Goal: Task Accomplishment & Management: Manage account settings

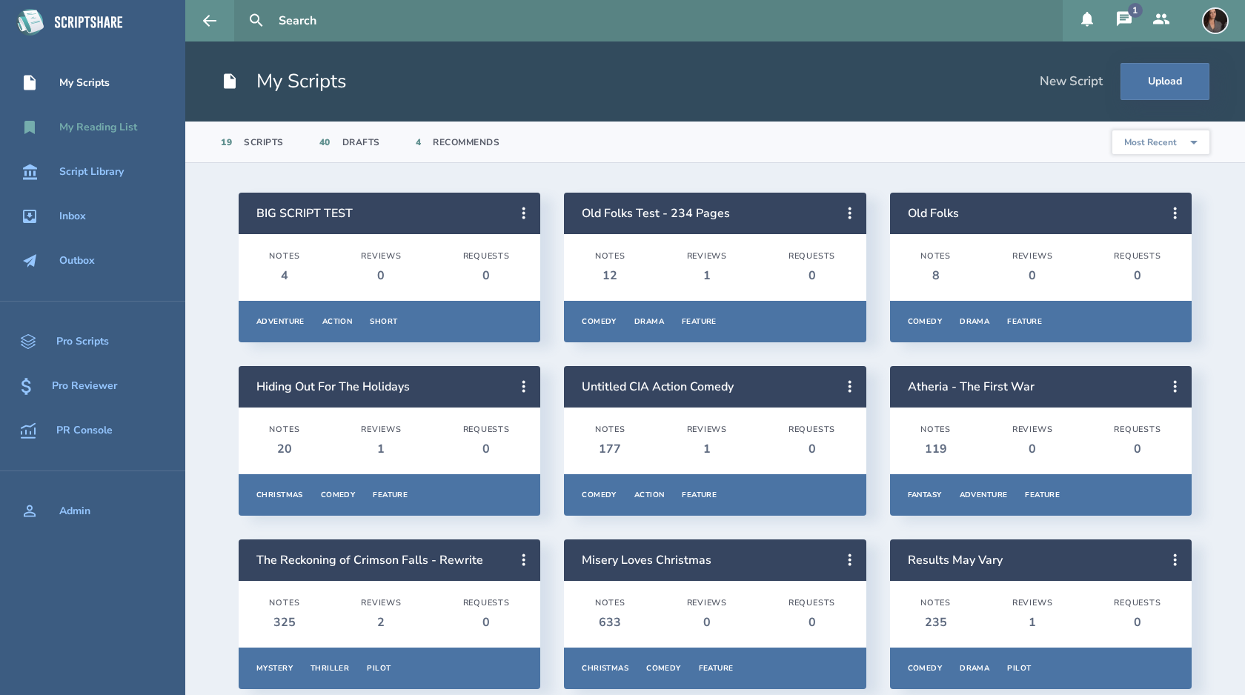
click at [83, 127] on div "My Reading List" at bounding box center [98, 128] width 78 height 12
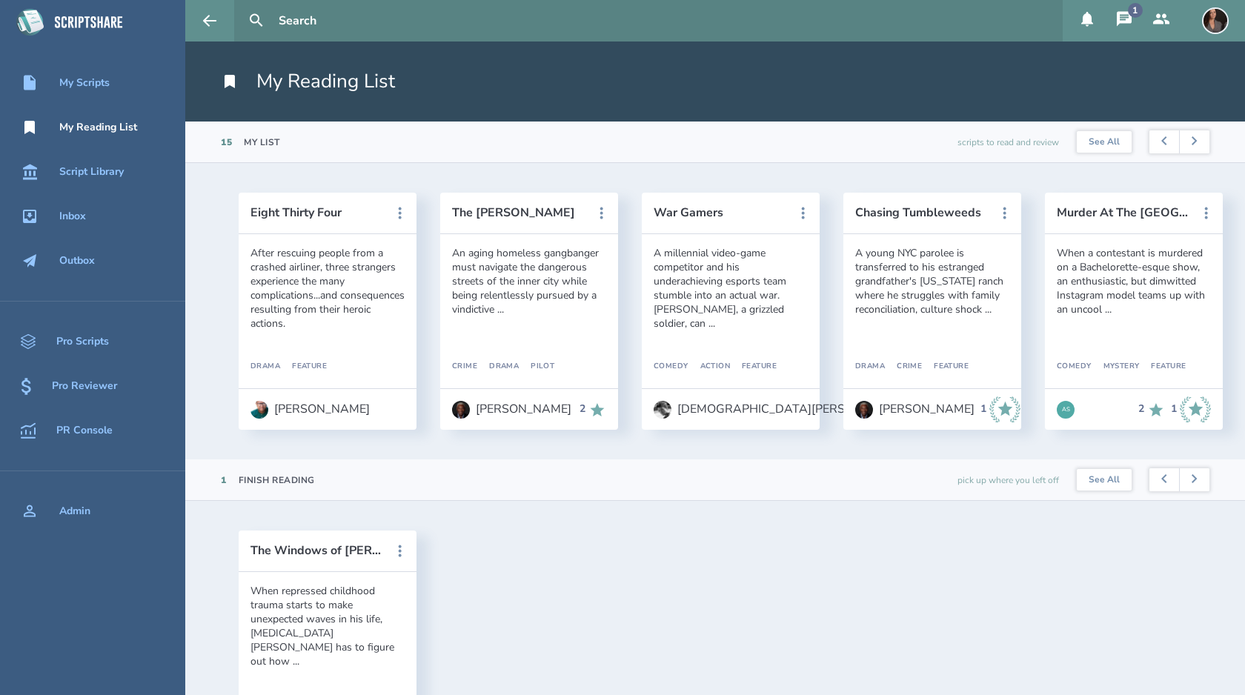
click at [390, 21] on input "text" at bounding box center [665, 20] width 784 height 41
click at [240, 4] on button at bounding box center [256, 20] width 33 height 33
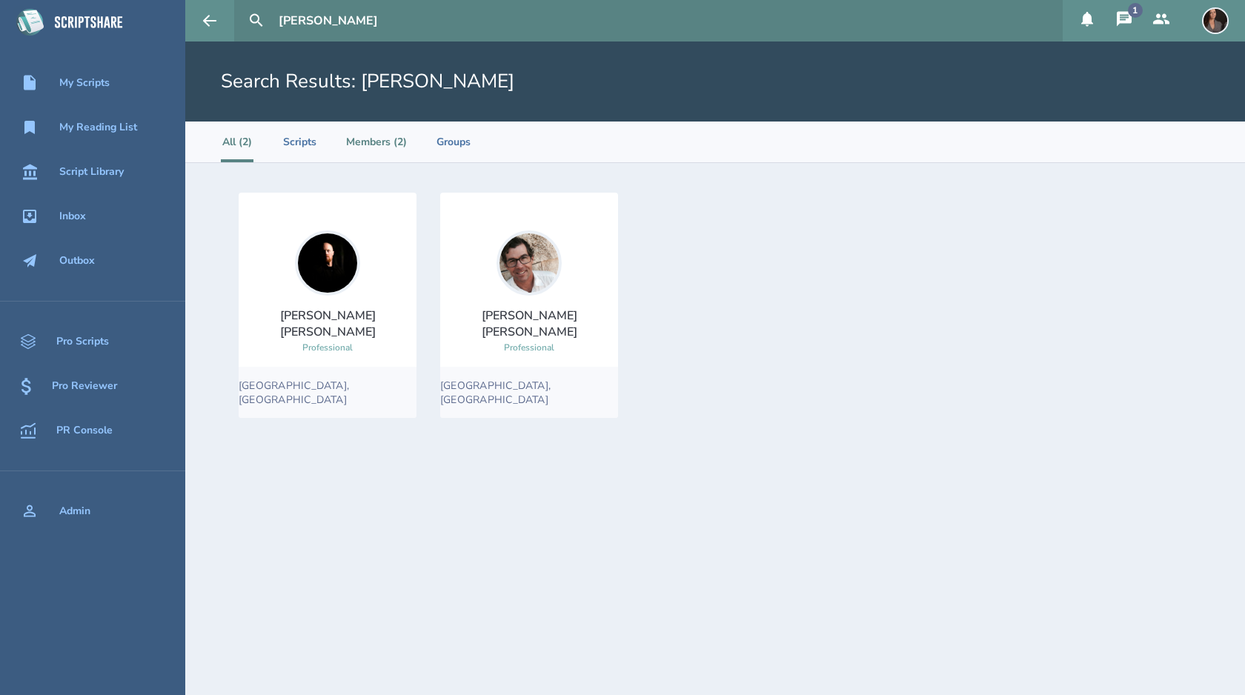
click at [378, 145] on li "Members (2)" at bounding box center [376, 142] width 61 height 41
click at [230, 145] on li "All (2)" at bounding box center [237, 142] width 33 height 41
click at [105, 129] on div "My Reading List" at bounding box center [98, 128] width 78 height 12
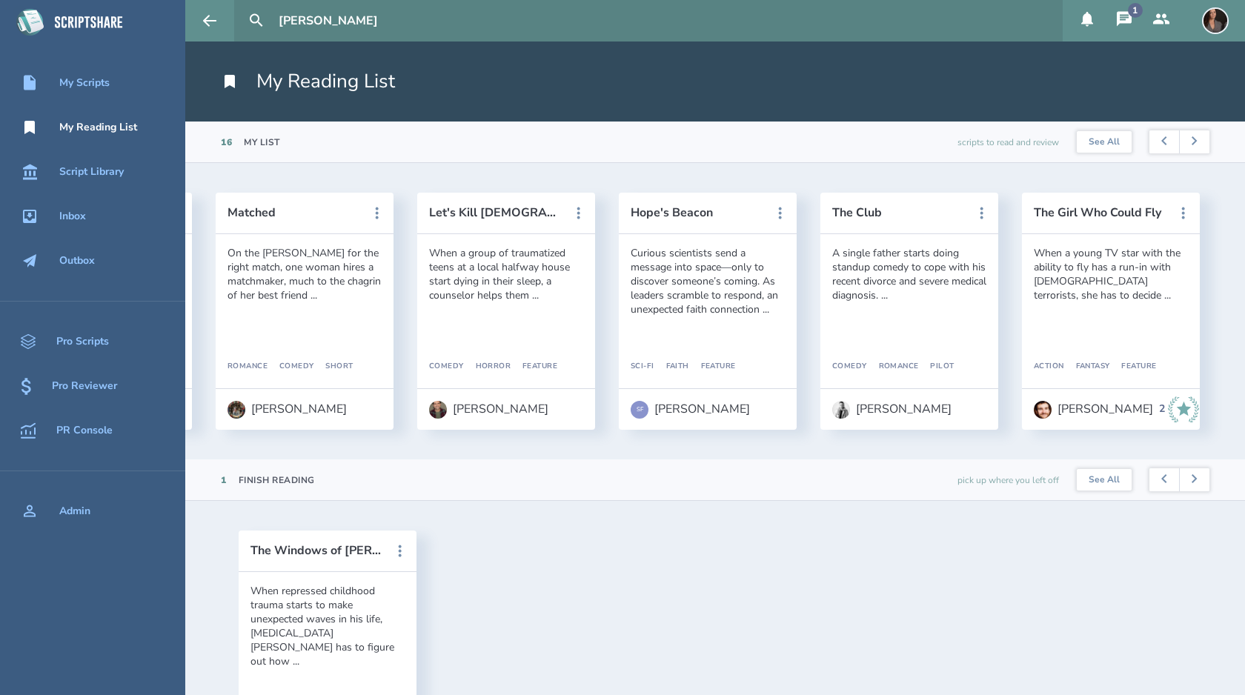
scroll to position [0, 2248]
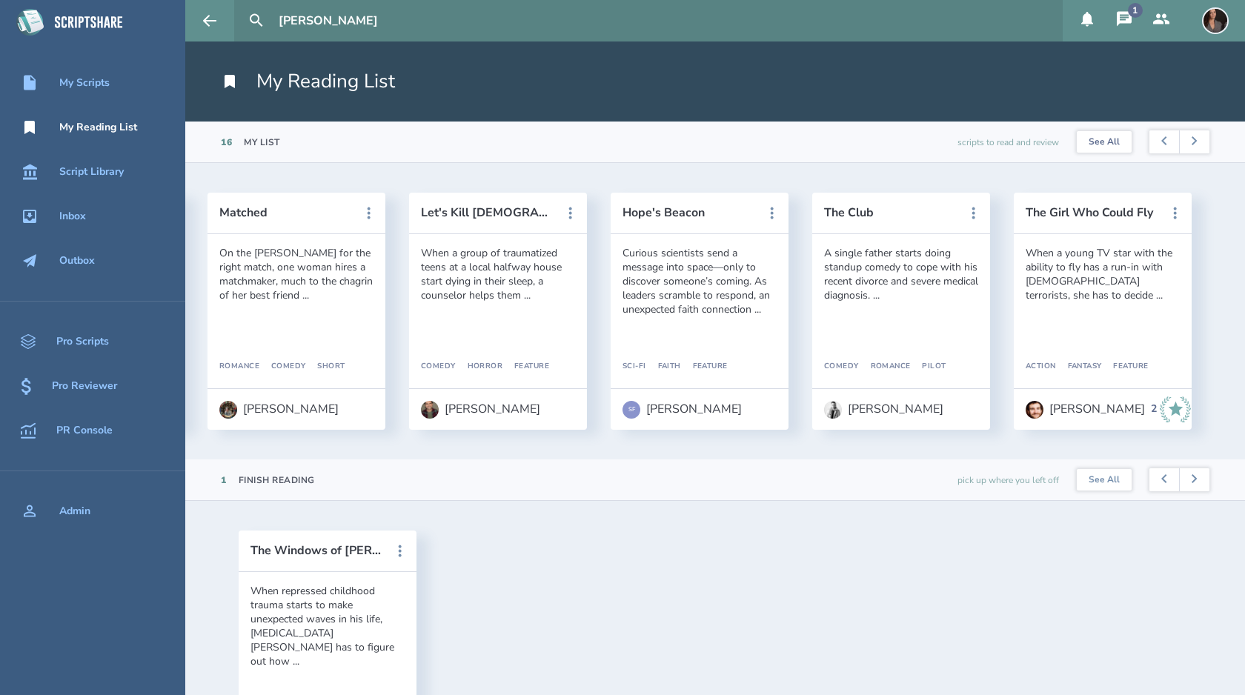
click at [1109, 142] on button "See All" at bounding box center [1104, 142] width 55 height 22
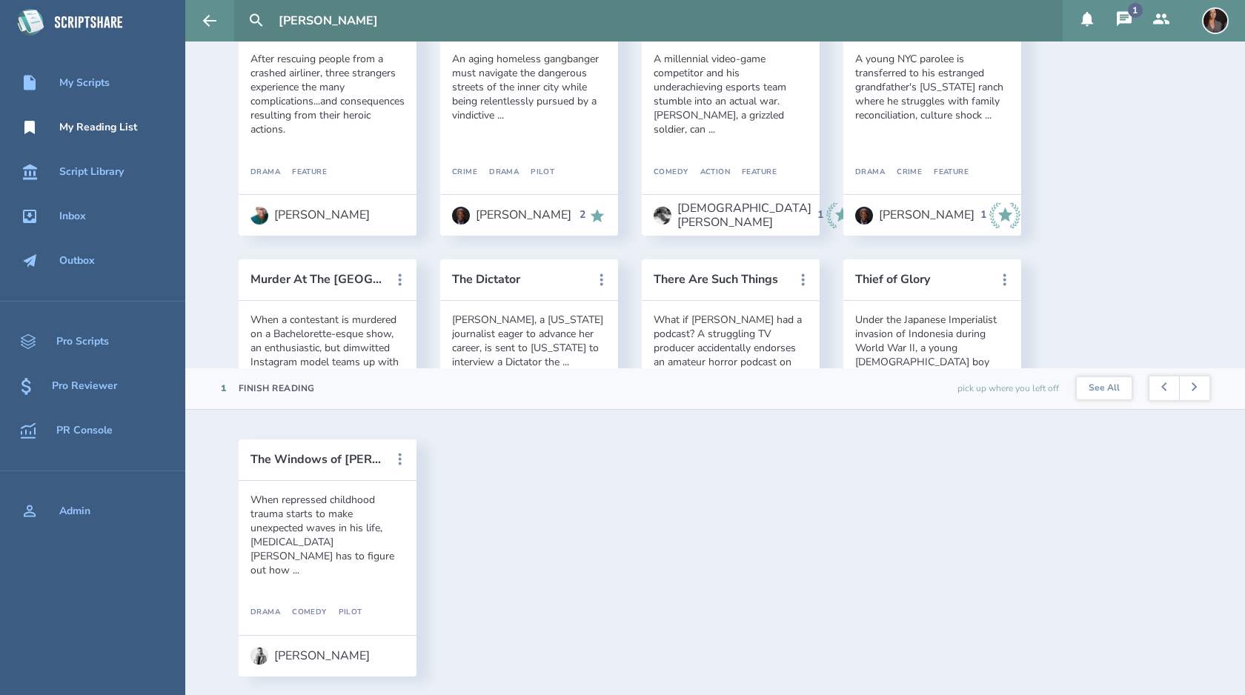
scroll to position [0, 0]
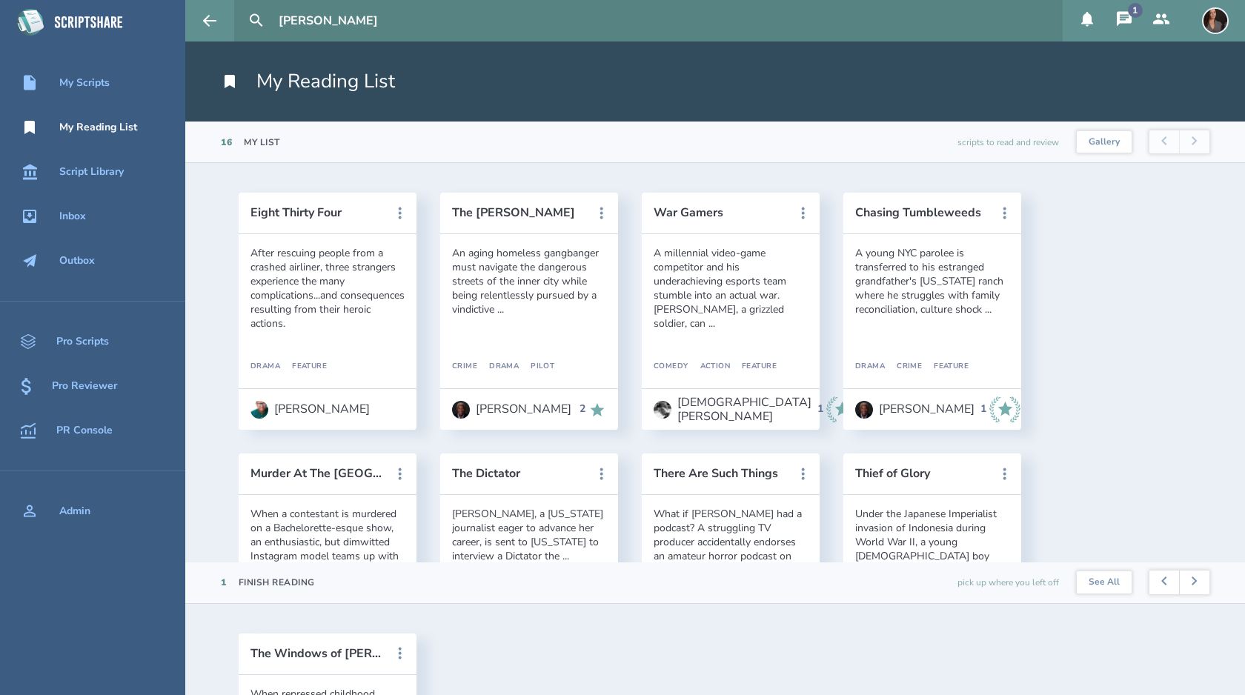
click at [356, 27] on input "[PERSON_NAME]" at bounding box center [665, 20] width 784 height 41
type input "j"
click at [109, 88] on div "My Scripts" at bounding box center [84, 83] width 50 height 12
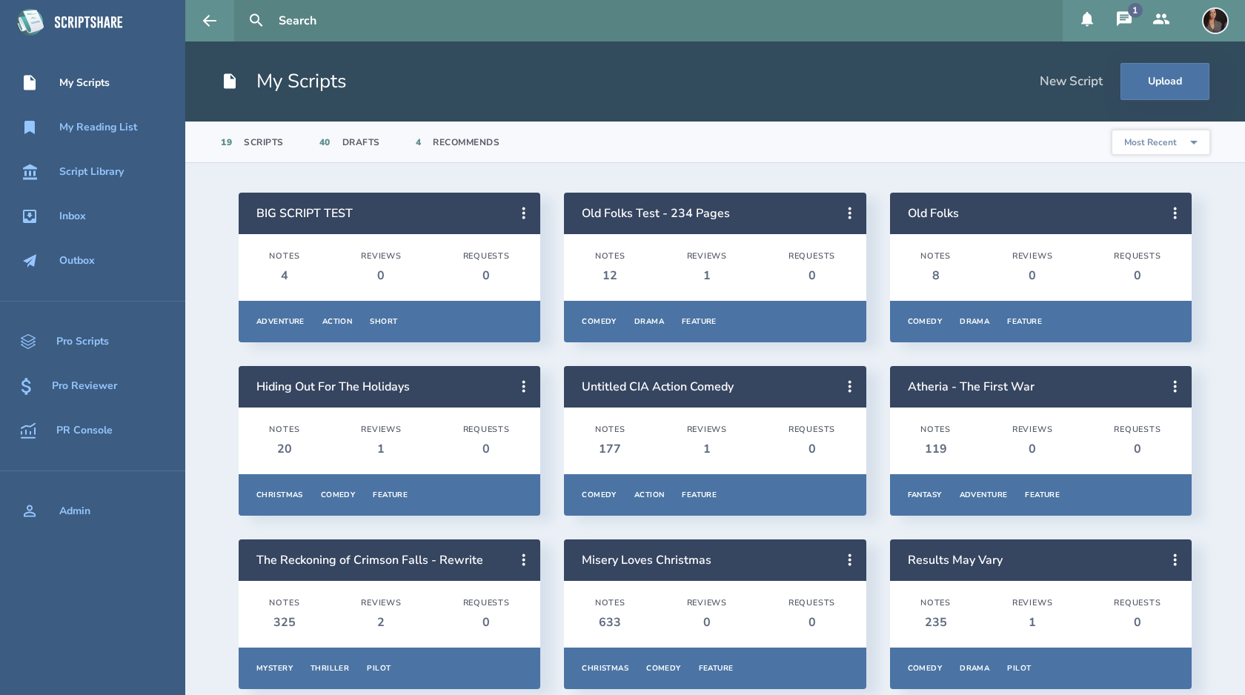
click at [1123, 20] on icon at bounding box center [1124, 19] width 18 height 18
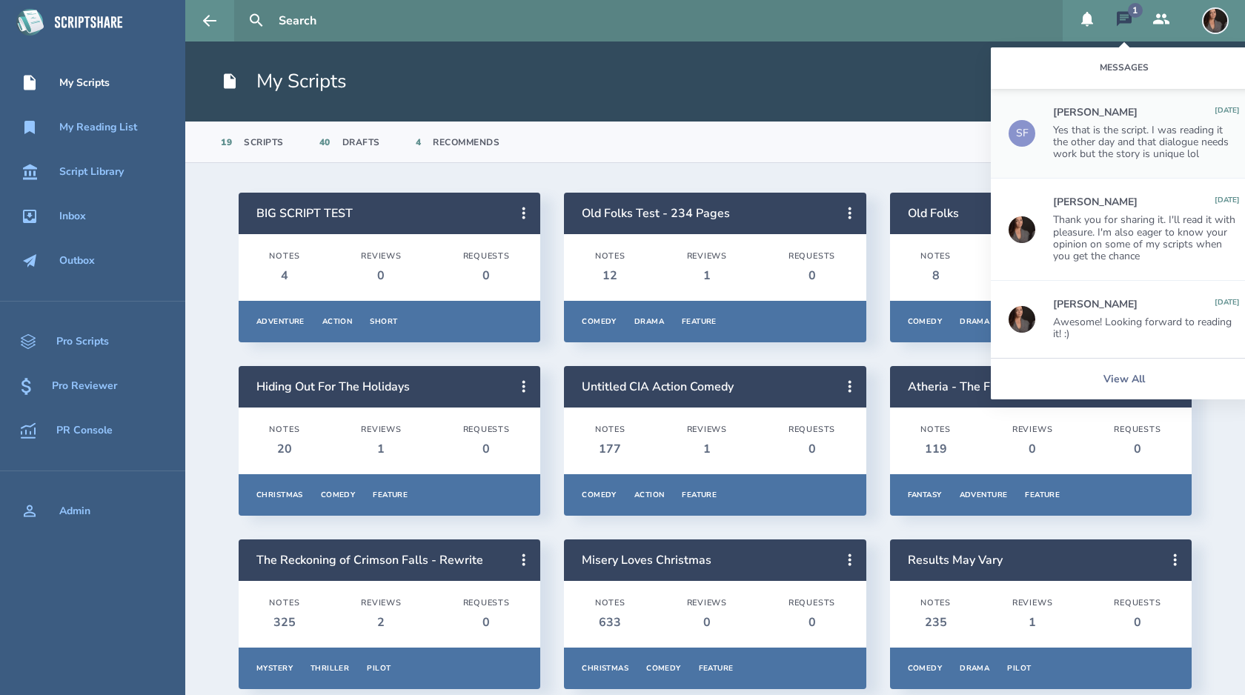
click at [1137, 158] on div "Yes that is the script. I was reading it the other day and that dialogue needs …" at bounding box center [1146, 142] width 187 height 36
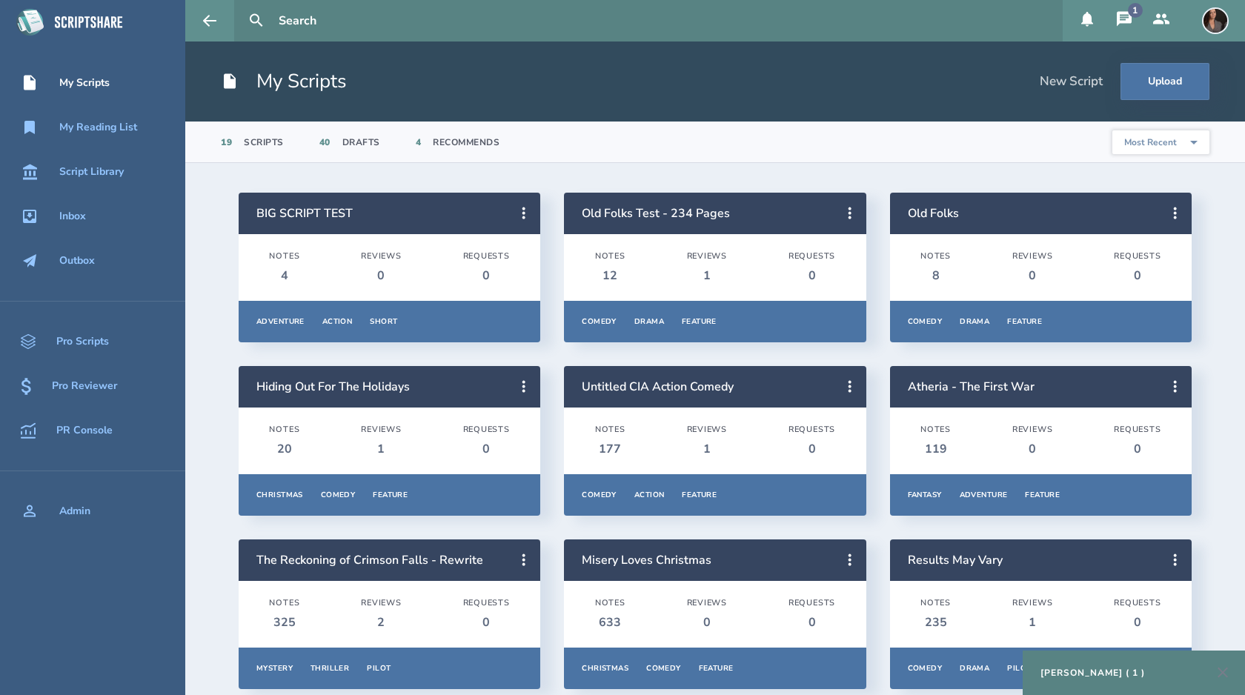
click at [1145, 662] on div "[PERSON_NAME] ( 1 )" at bounding box center [1134, 673] width 222 height 44
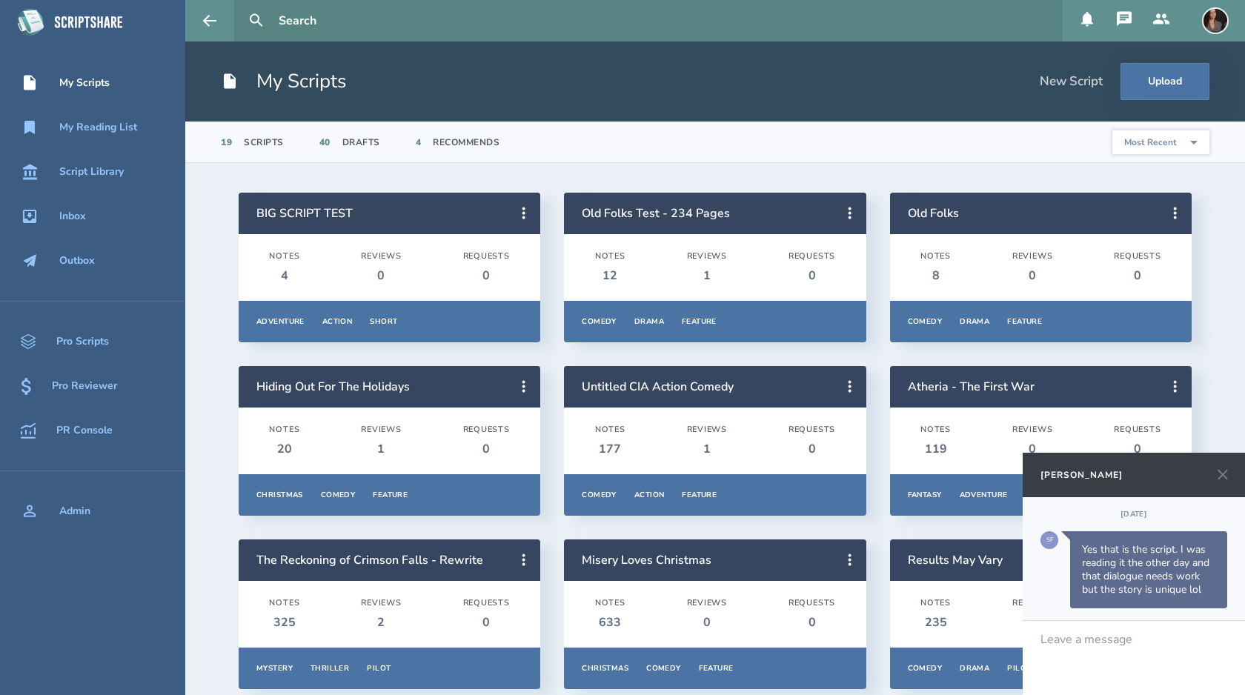
click at [1138, 516] on div "[DATE]" at bounding box center [1133, 514] width 187 height 10
click at [1123, 20] on icon at bounding box center [1124, 18] width 15 height 15
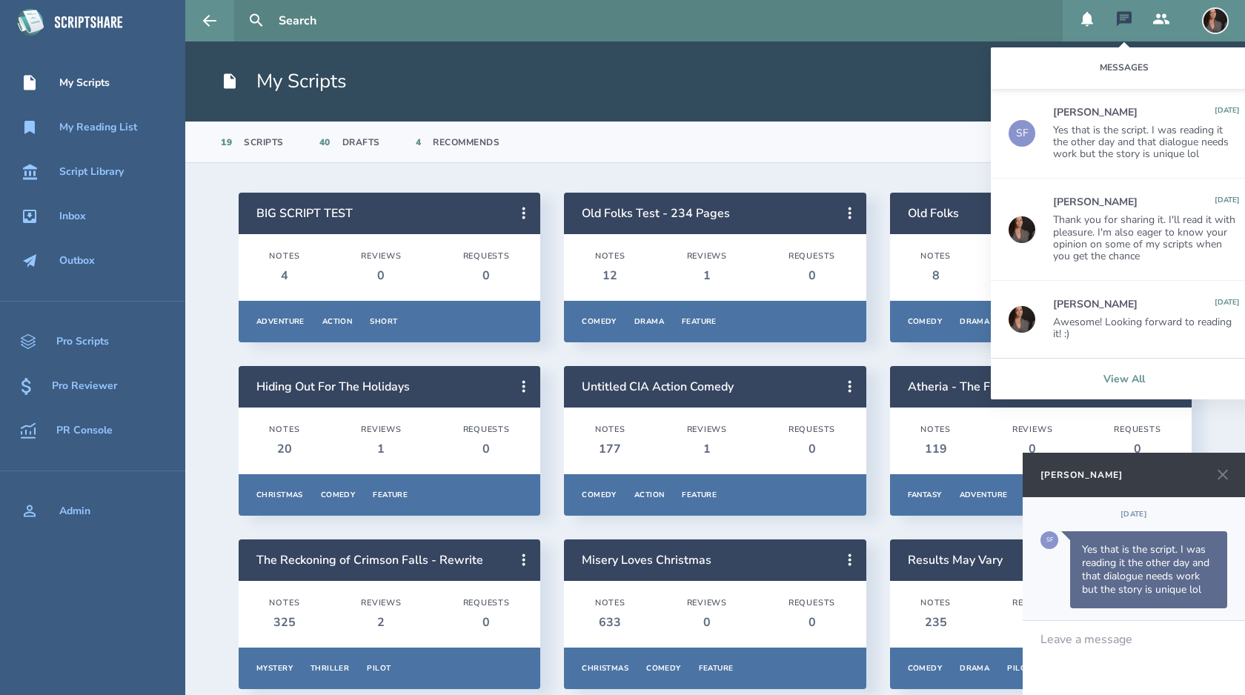
click at [1137, 379] on link "View All" at bounding box center [1124, 378] width 267 height 41
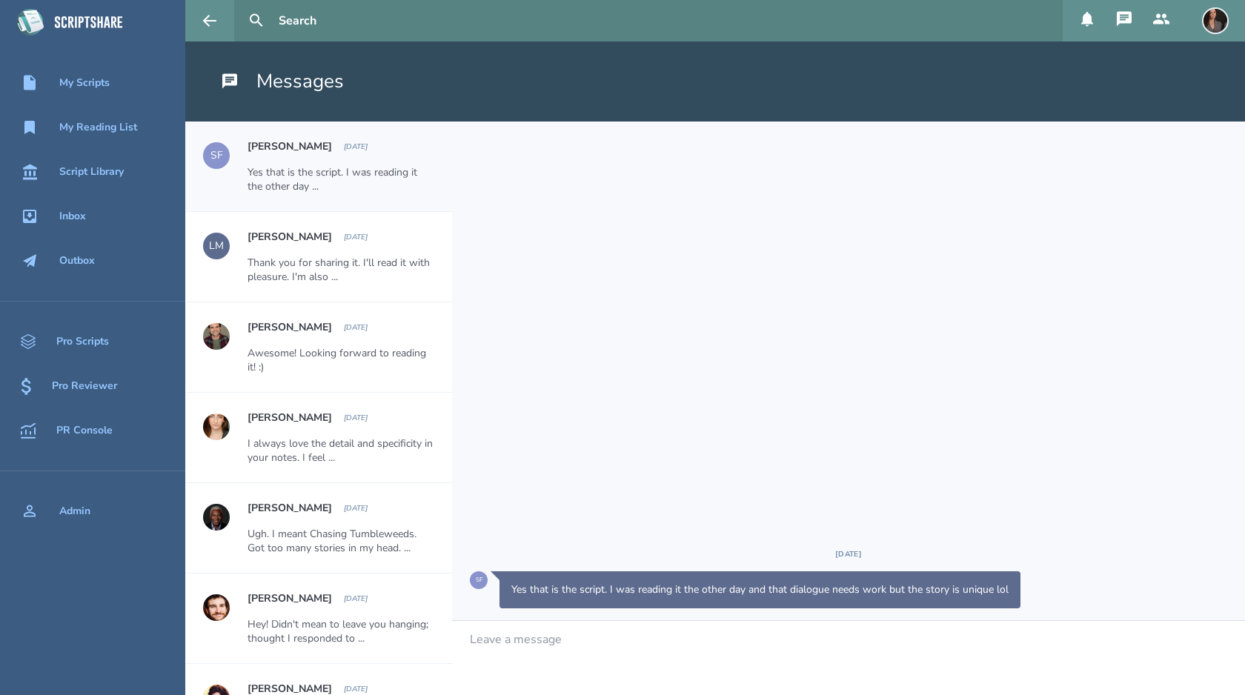
scroll to position [15, 0]
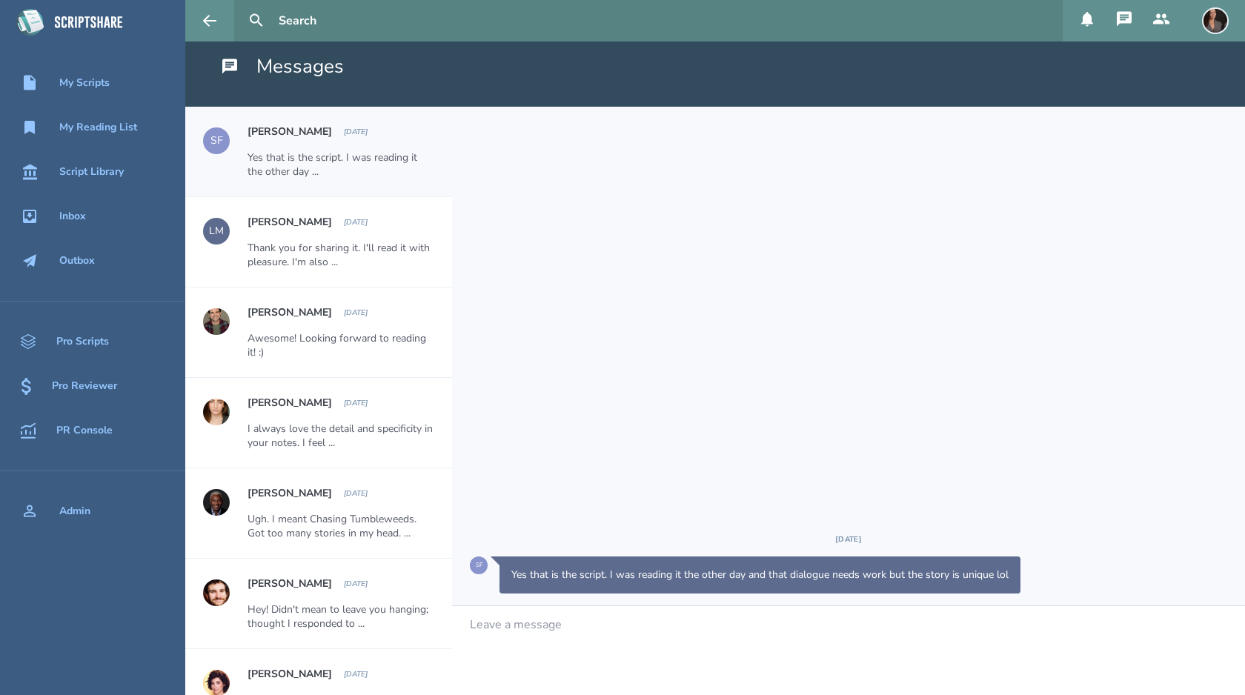
click at [335, 242] on div "Thank you for sharing it. I'll read it with pleasure. I'm also ..." at bounding box center [341, 255] width 187 height 28
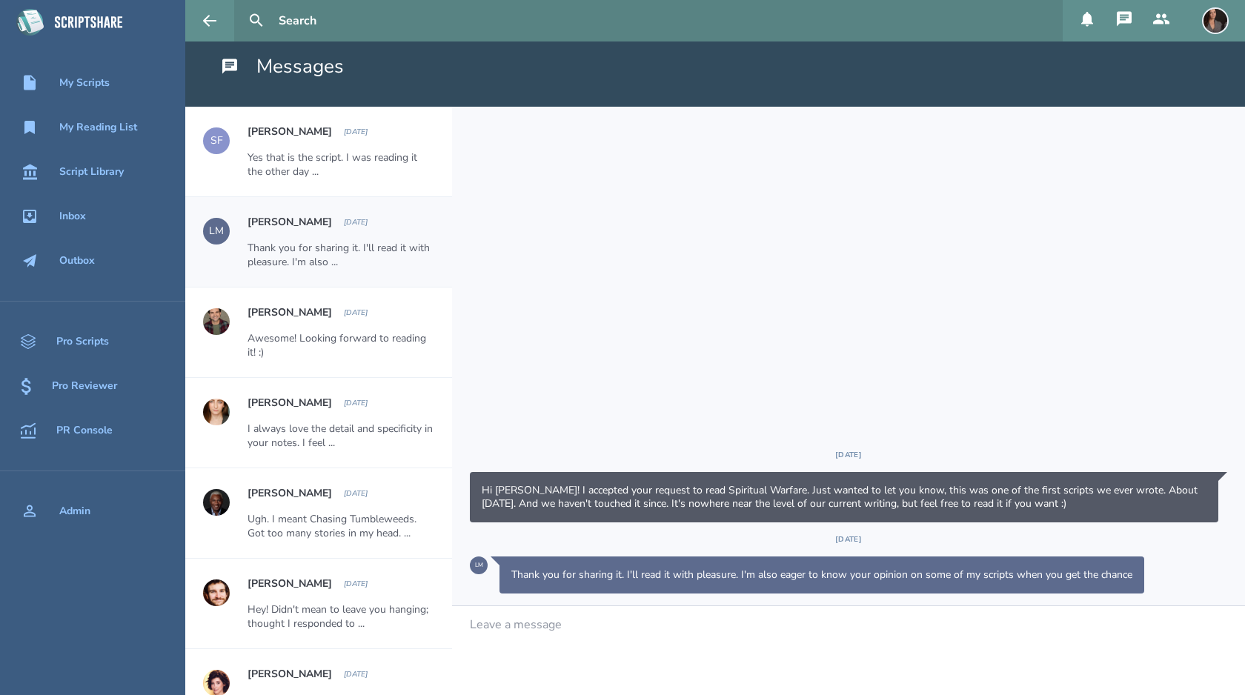
click at [340, 145] on div "[PERSON_NAME] [DATE] Yes that is the script. I was reading it the other day ..." at bounding box center [350, 152] width 205 height 90
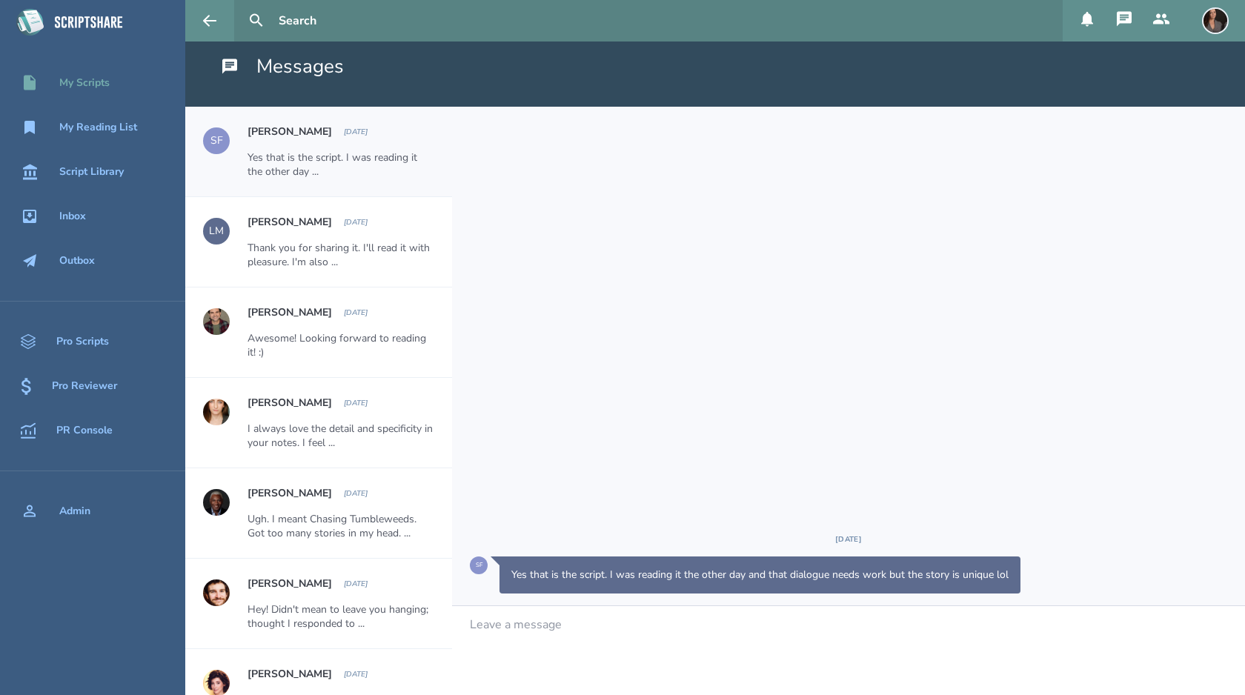
click at [76, 82] on div "My Scripts" at bounding box center [84, 83] width 50 height 12
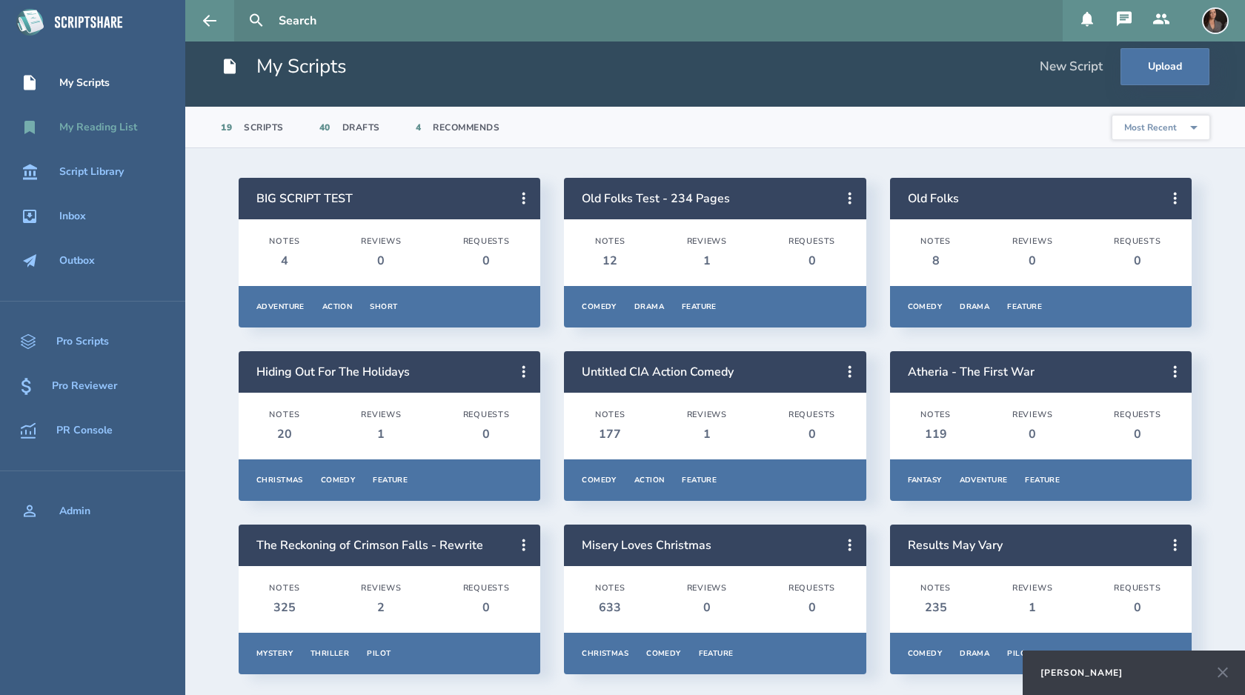
click at [90, 129] on div "My Reading List" at bounding box center [98, 128] width 78 height 12
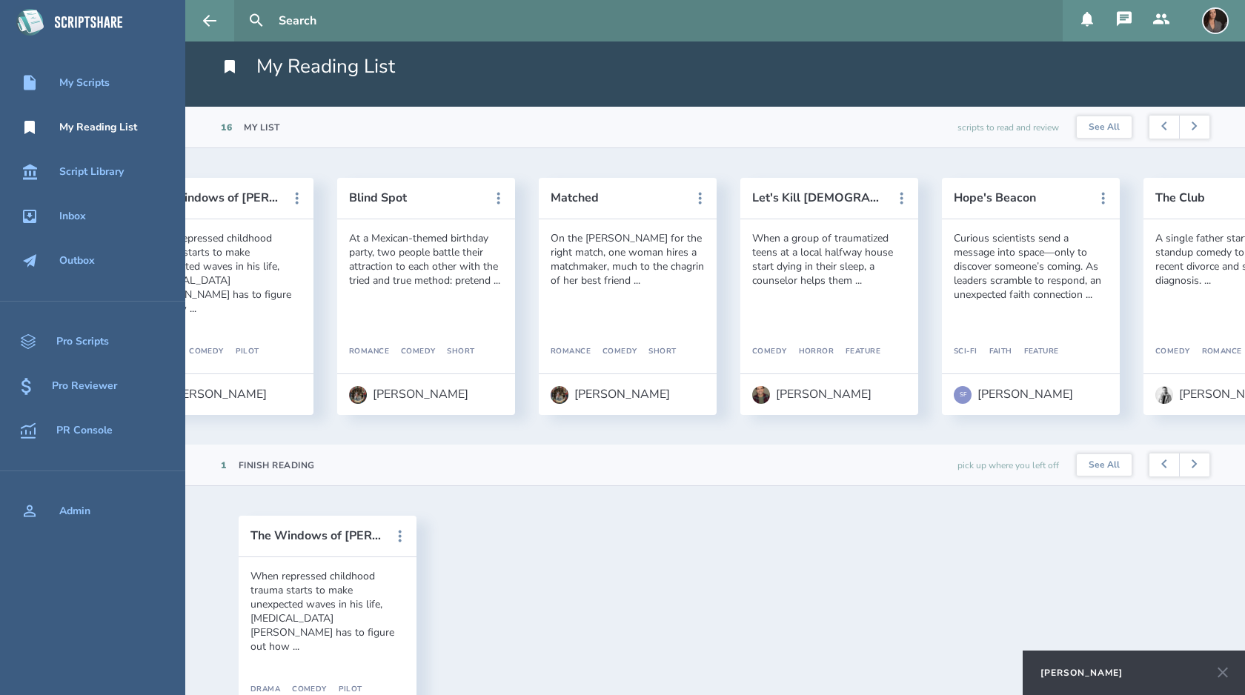
scroll to position [0, 2248]
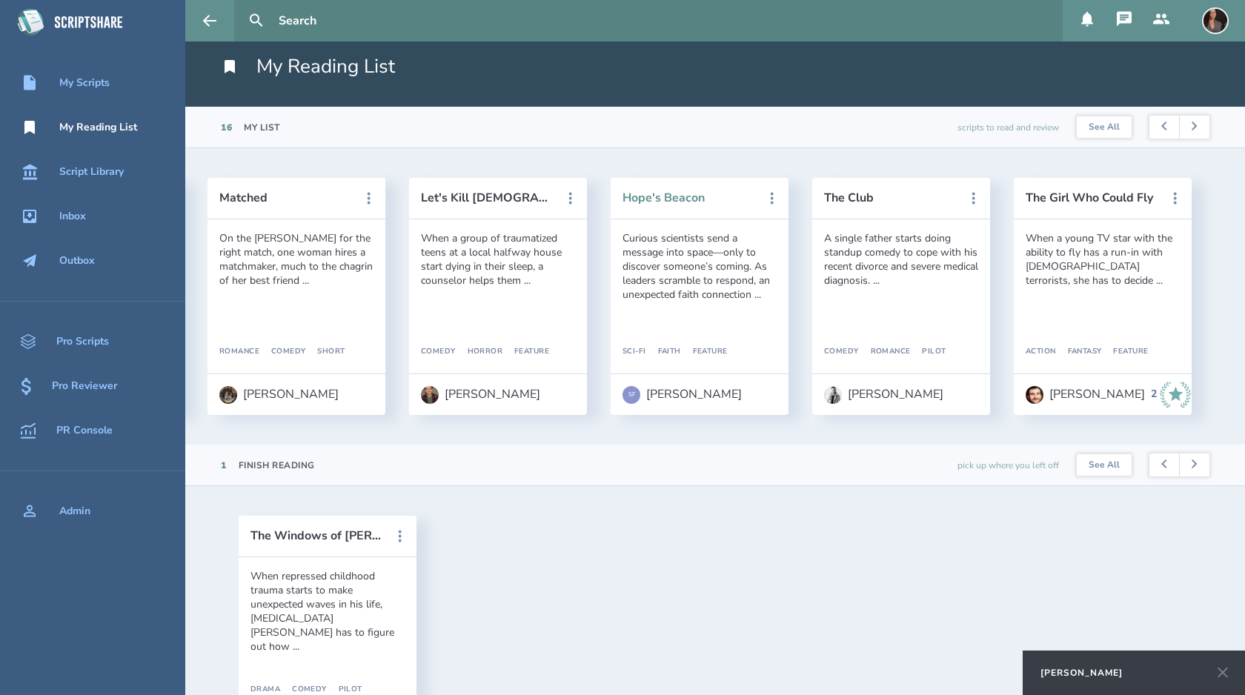
click at [665, 200] on button "Hope's Beacon" at bounding box center [688, 197] width 133 height 13
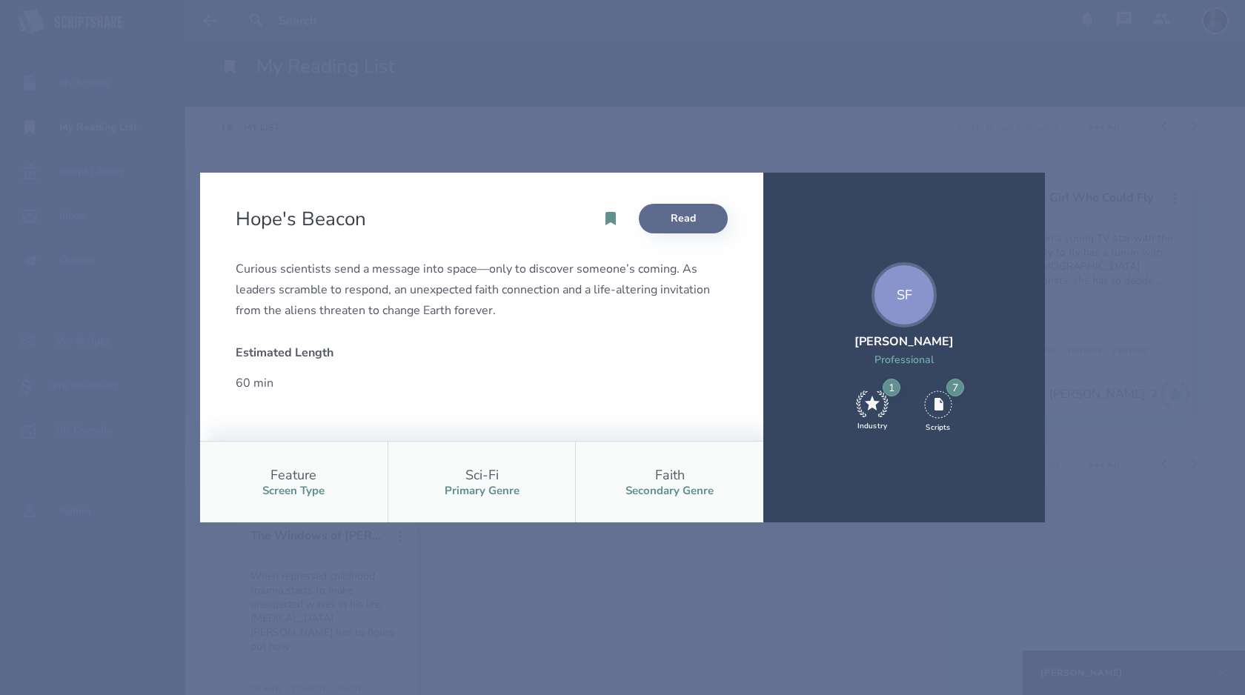
click at [694, 212] on link "Read" at bounding box center [683, 219] width 89 height 30
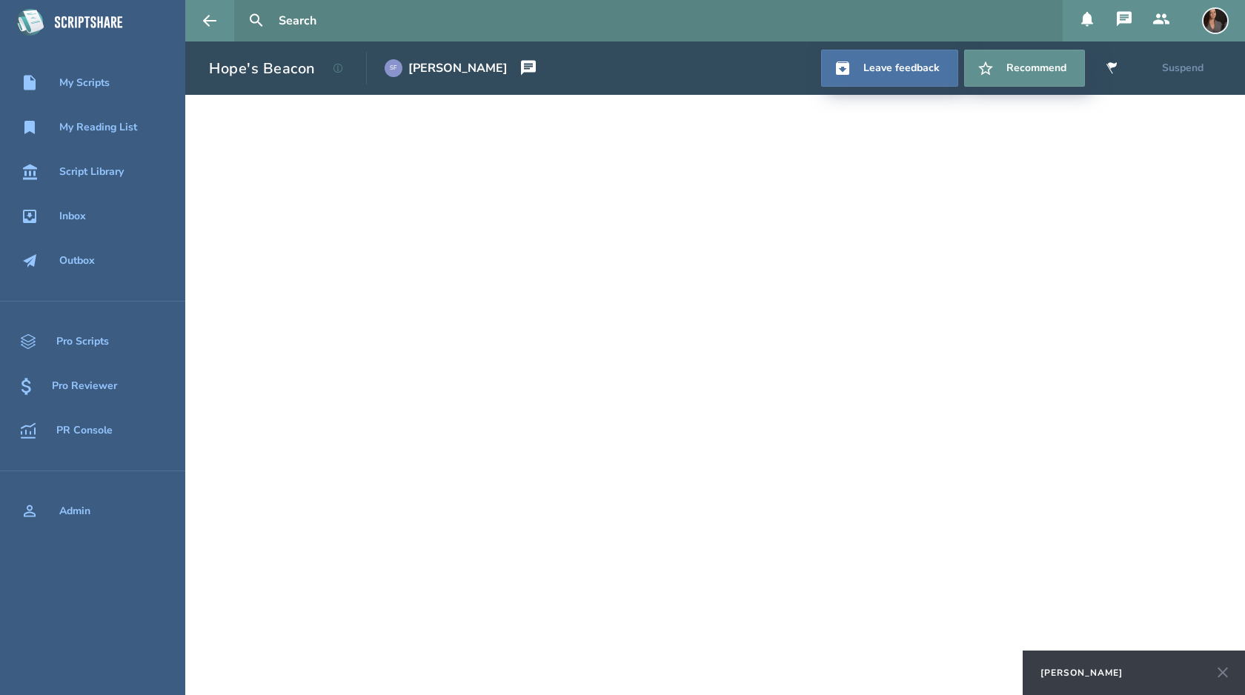
click at [1227, 674] on icon at bounding box center [1223, 673] width 18 height 18
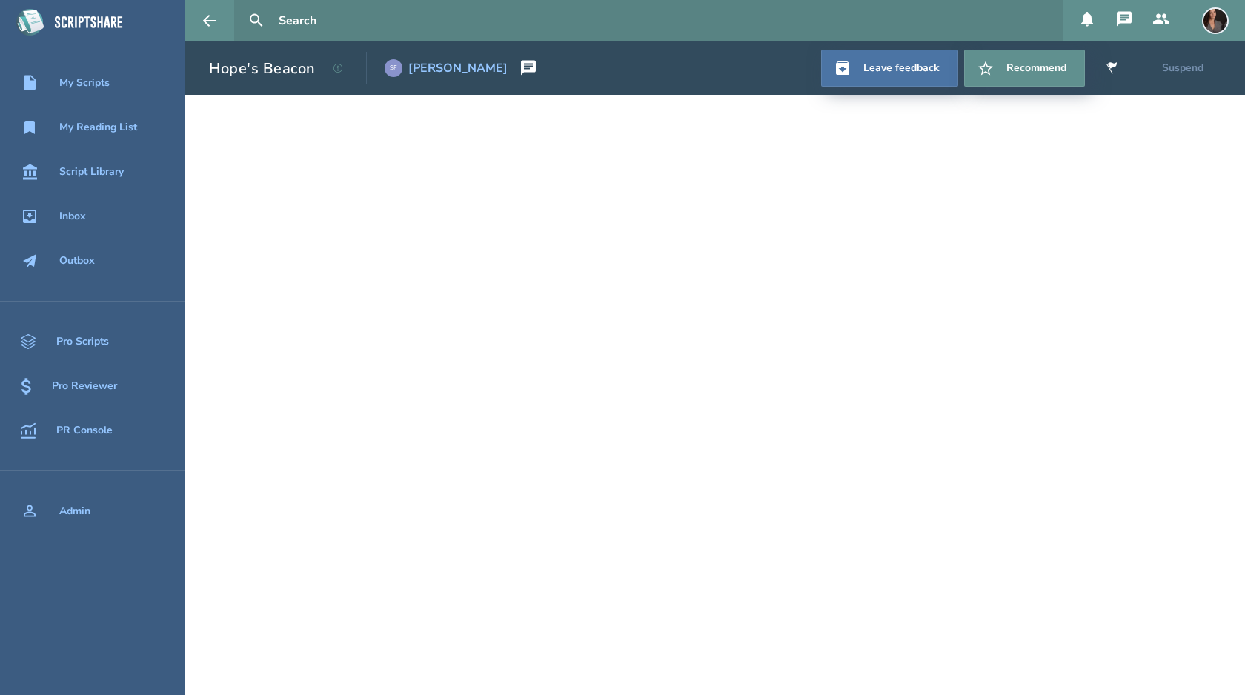
click at [475, 59] on link "SF [PERSON_NAME]" at bounding box center [446, 68] width 123 height 33
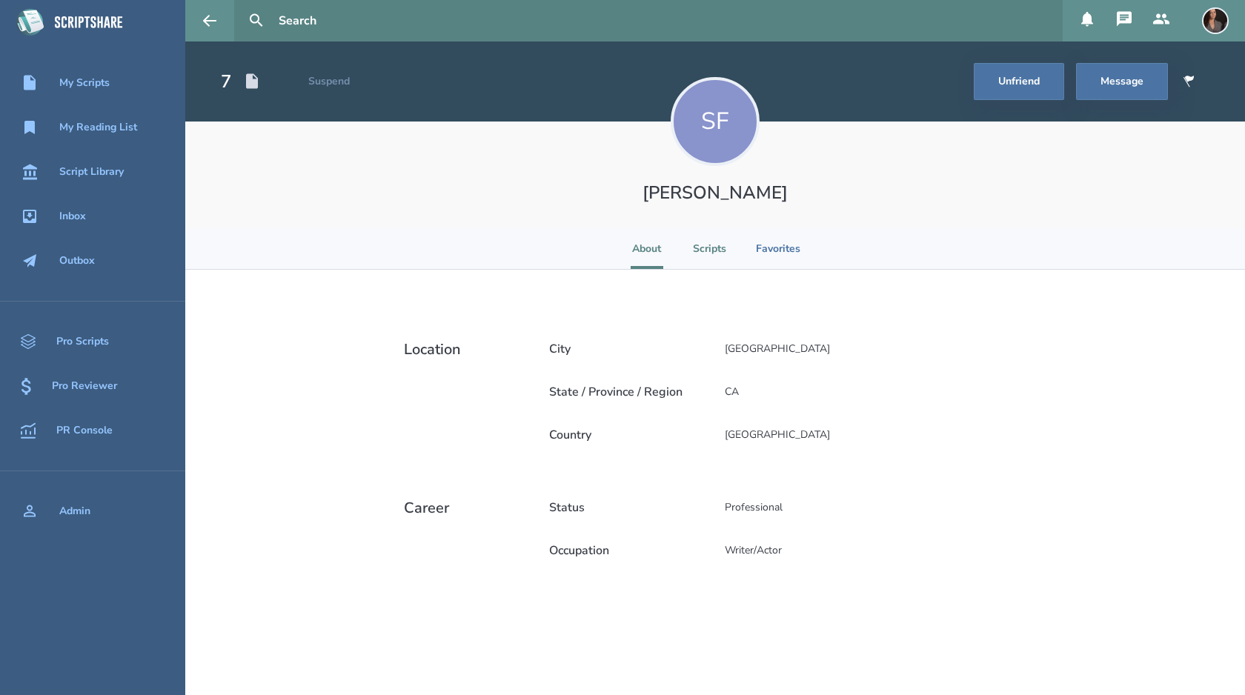
click at [705, 245] on li "Scripts" at bounding box center [709, 248] width 33 height 41
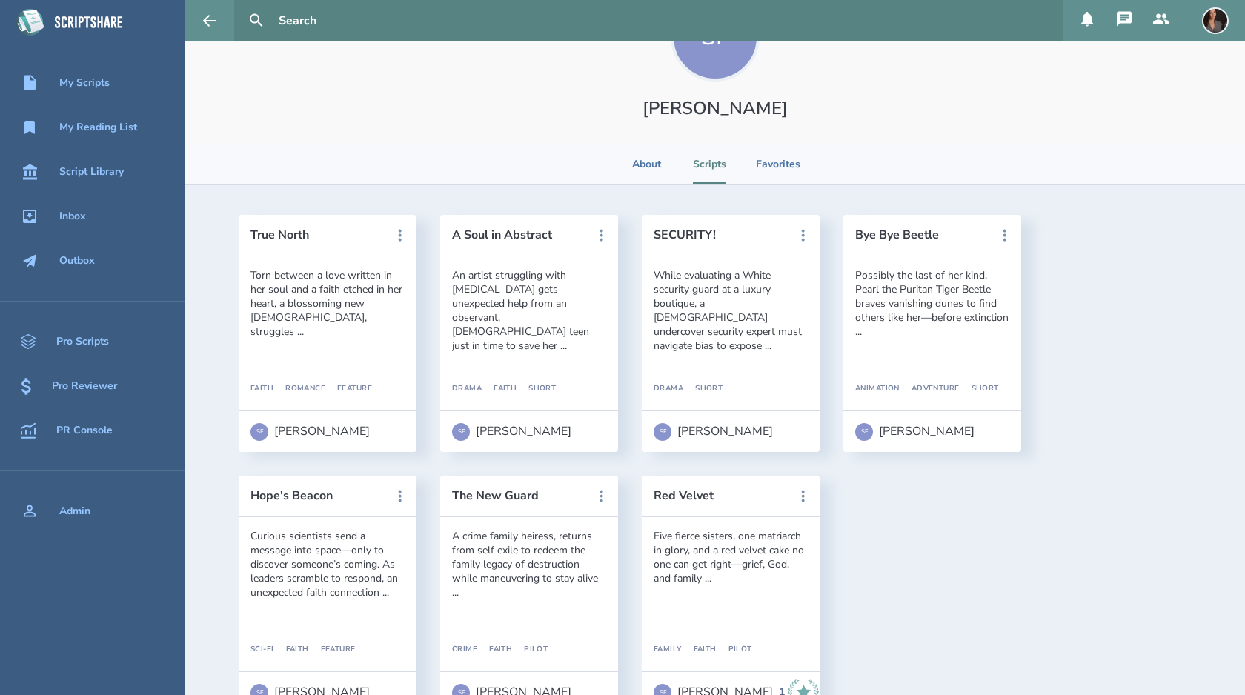
scroll to position [132, 0]
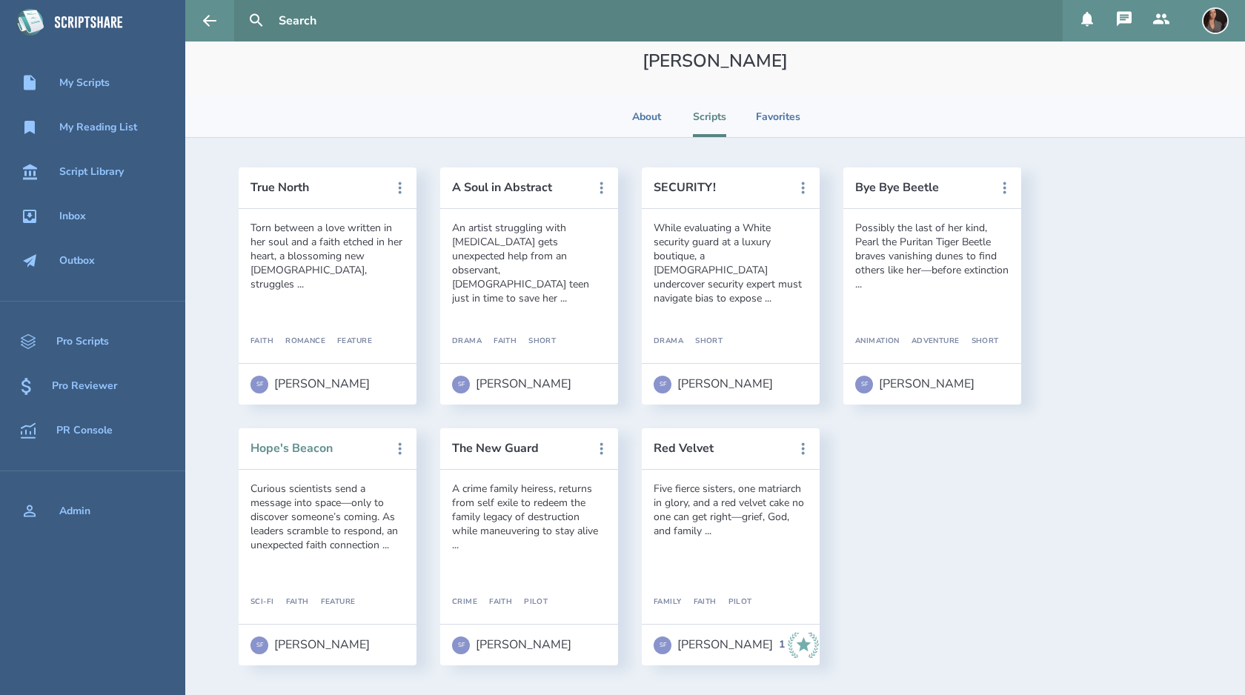
click at [290, 446] on button "Hope's Beacon" at bounding box center [316, 448] width 133 height 13
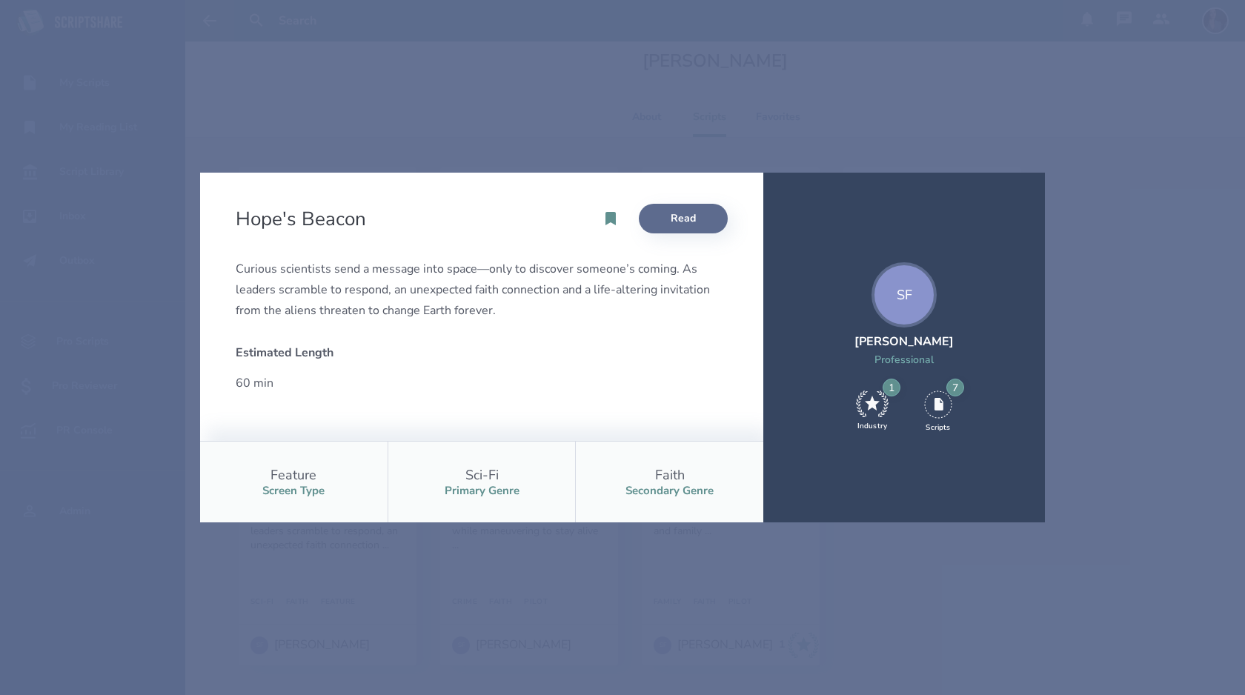
click at [685, 218] on link "Read" at bounding box center [683, 219] width 89 height 30
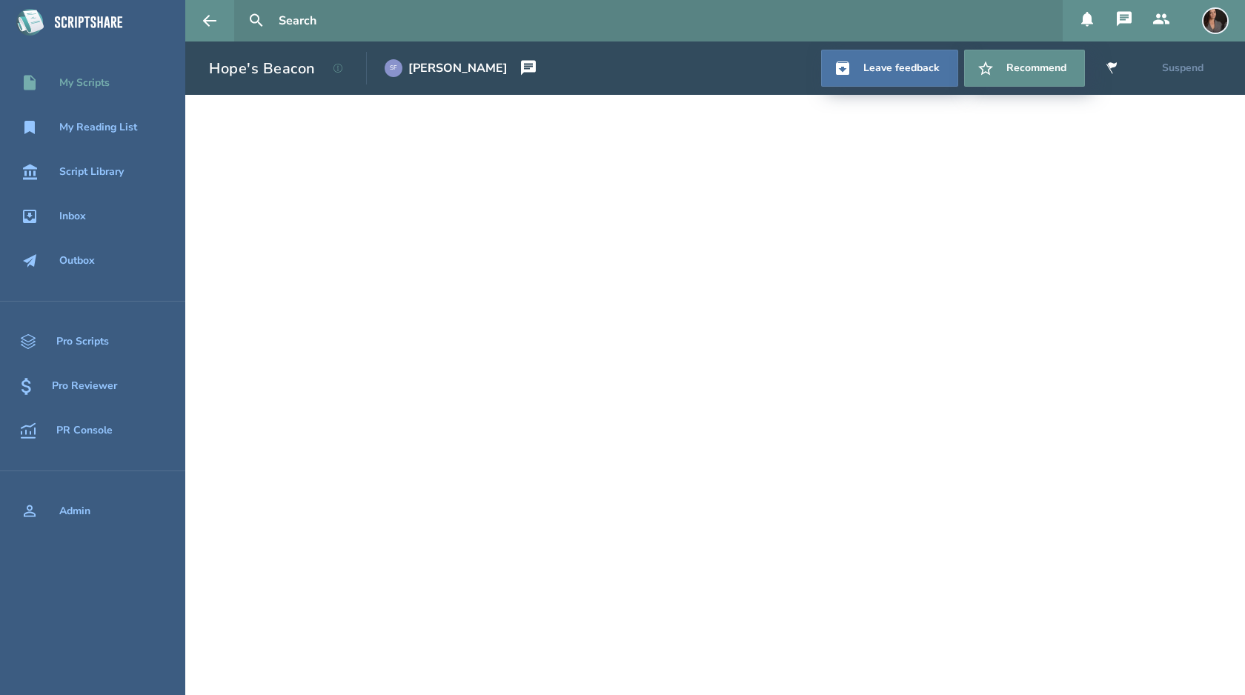
click at [115, 90] on div "My Scripts" at bounding box center [92, 83] width 185 height 18
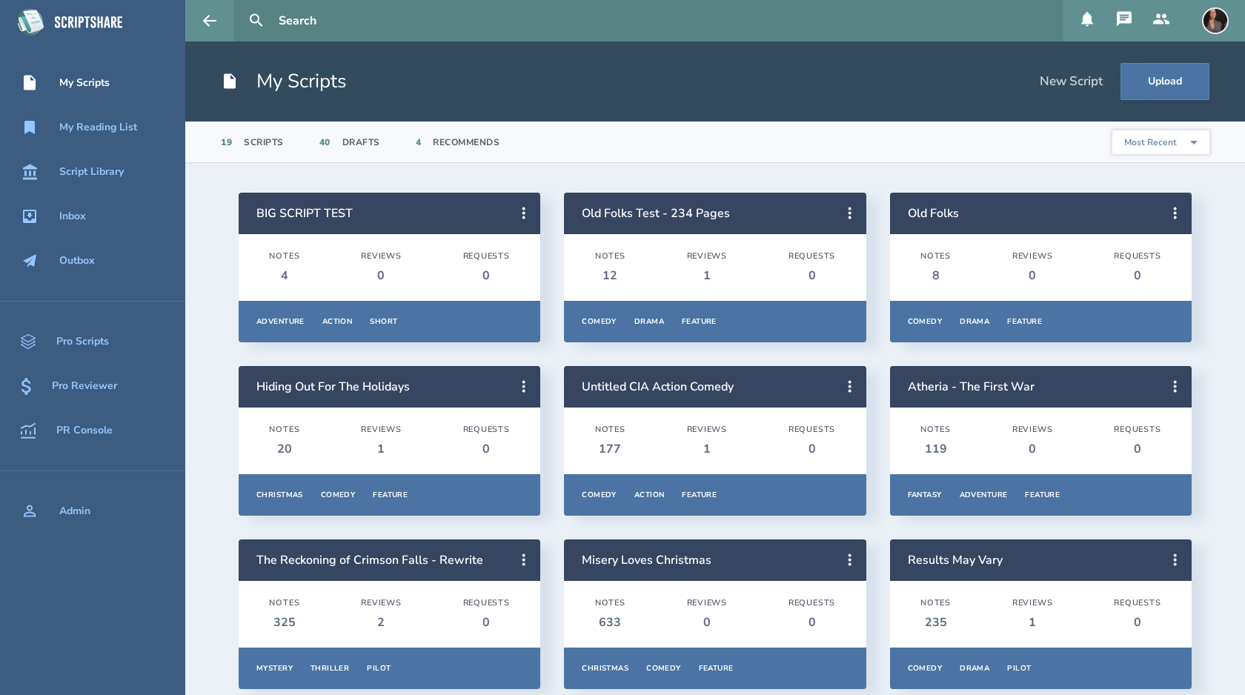
click at [305, 21] on input "text" at bounding box center [665, 20] width 784 height 41
click at [240, 4] on button at bounding box center [256, 20] width 33 height 33
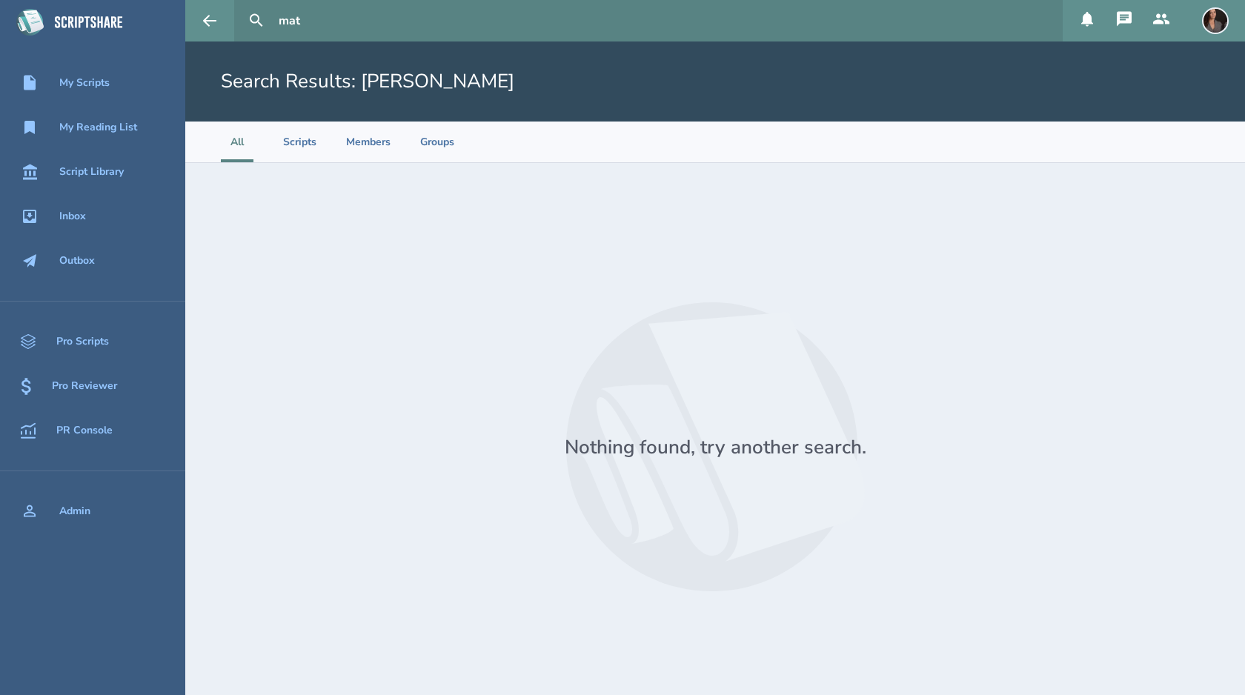
click at [240, 4] on button at bounding box center [256, 20] width 33 height 33
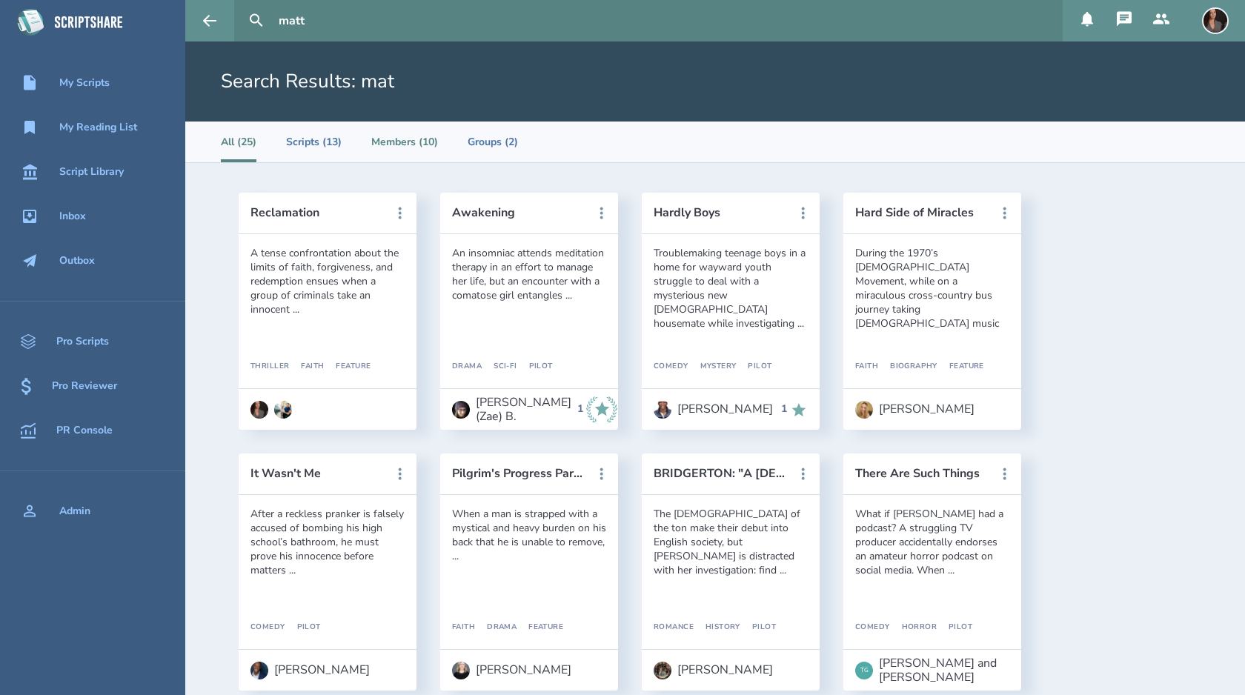
type input "matt"
click at [413, 146] on li "Members (10)" at bounding box center [404, 142] width 67 height 41
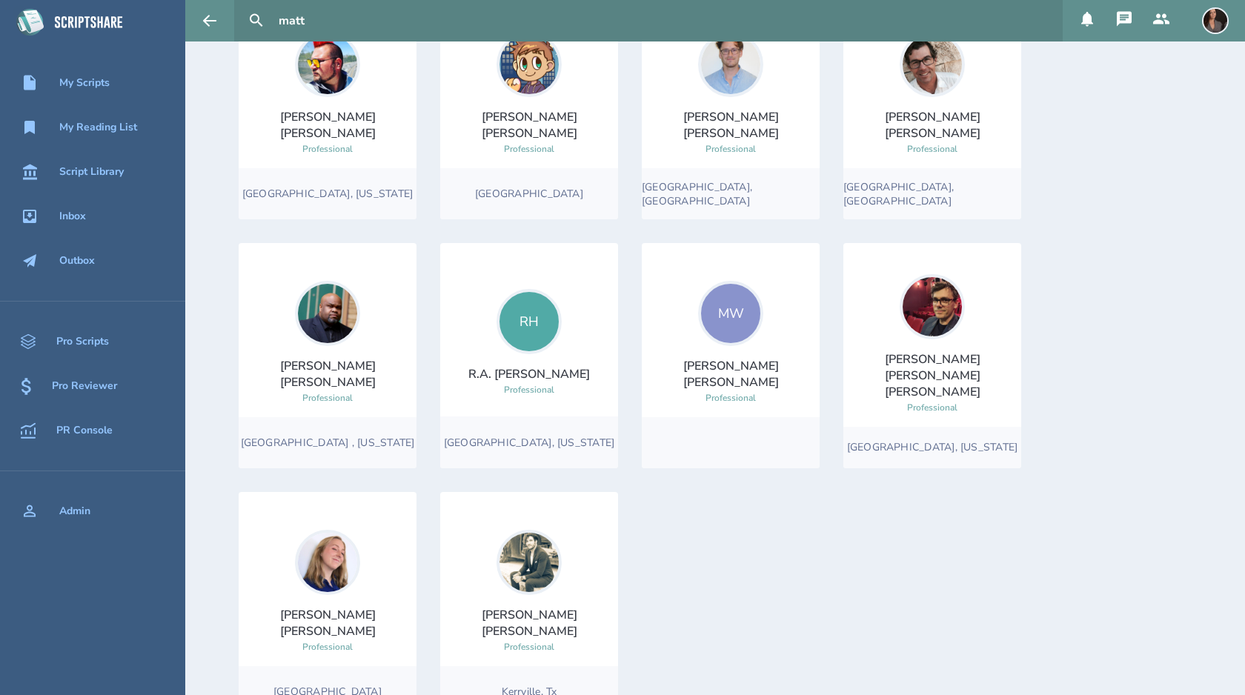
scroll to position [250, 0]
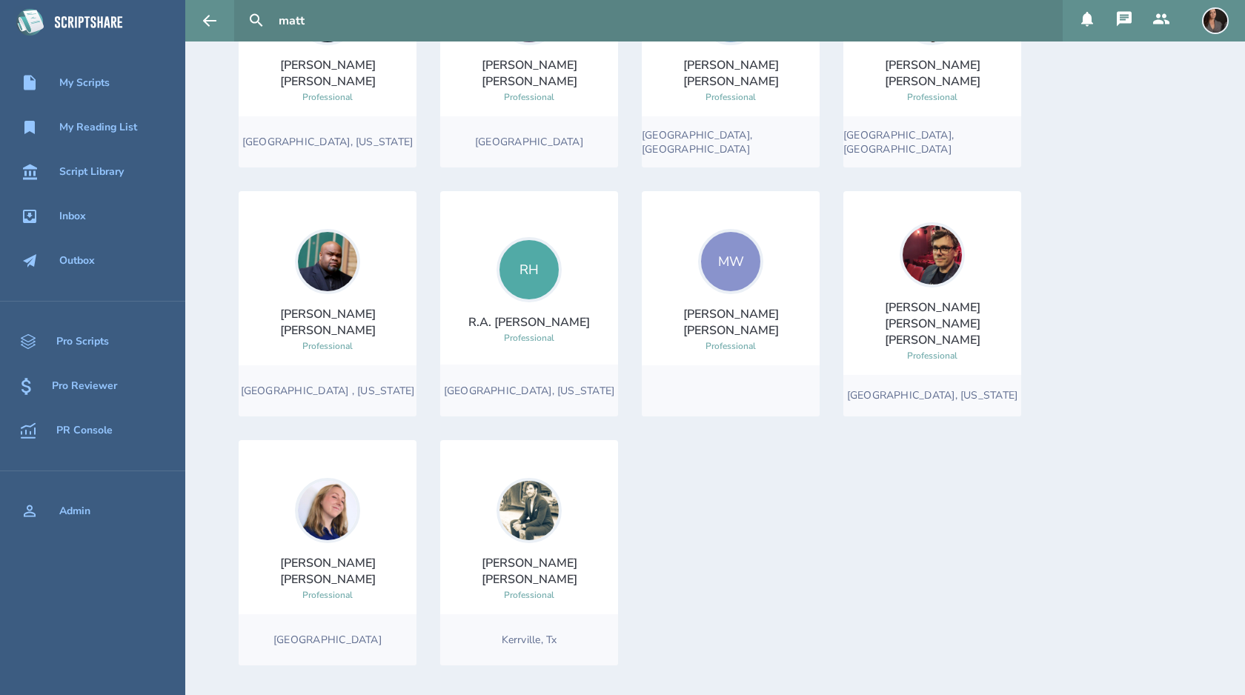
click at [552, 568] on div "[PERSON_NAME]" at bounding box center [529, 571] width 154 height 33
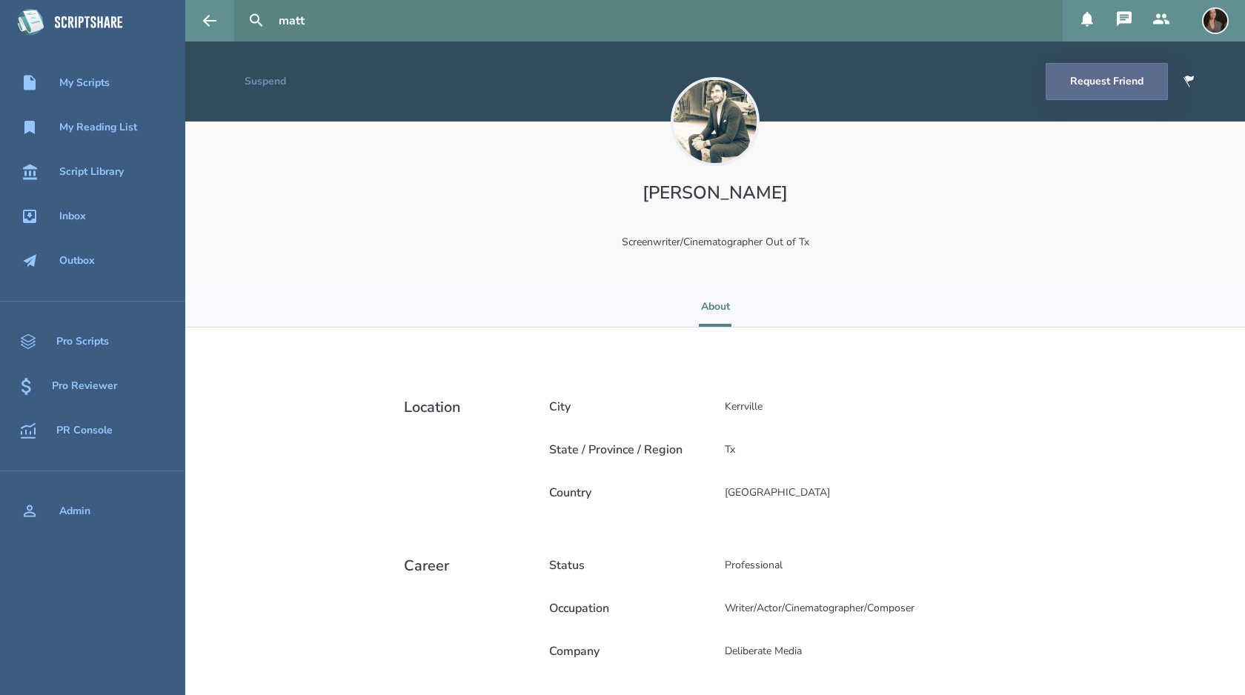
click at [1103, 80] on button "Request Friend" at bounding box center [1107, 81] width 122 height 37
click at [105, 87] on div "My Scripts" at bounding box center [84, 83] width 50 height 12
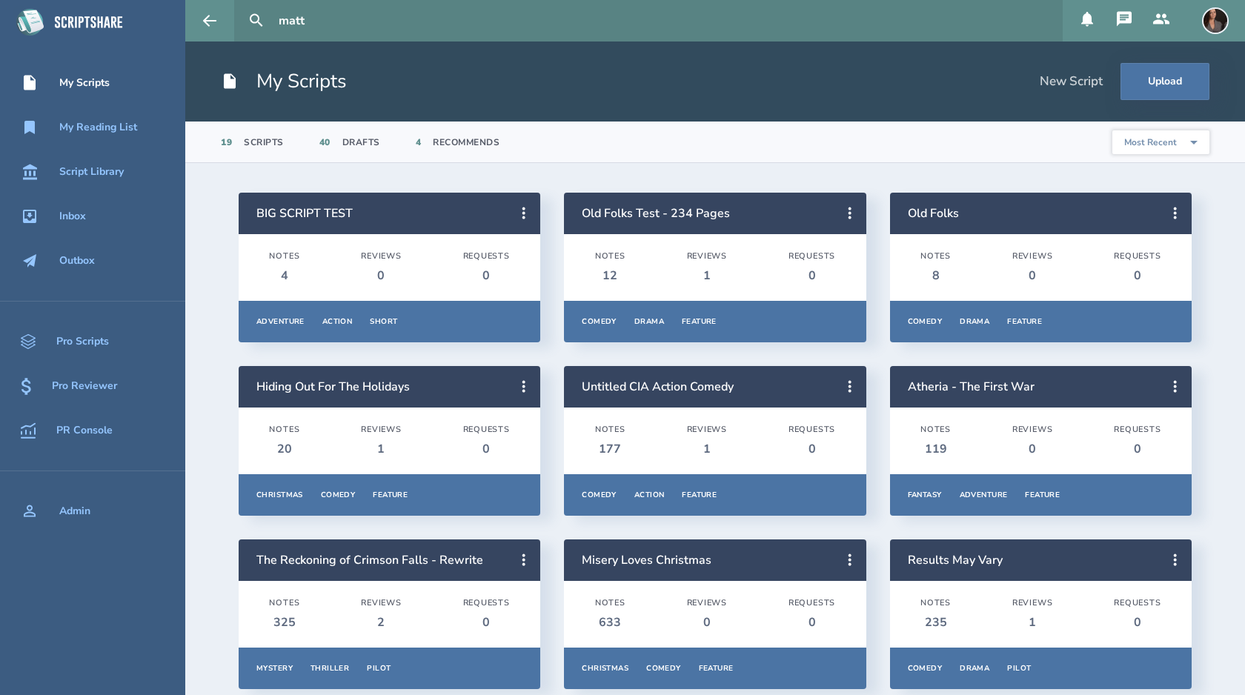
click at [1234, 19] on div at bounding box center [1215, 20] width 59 height 41
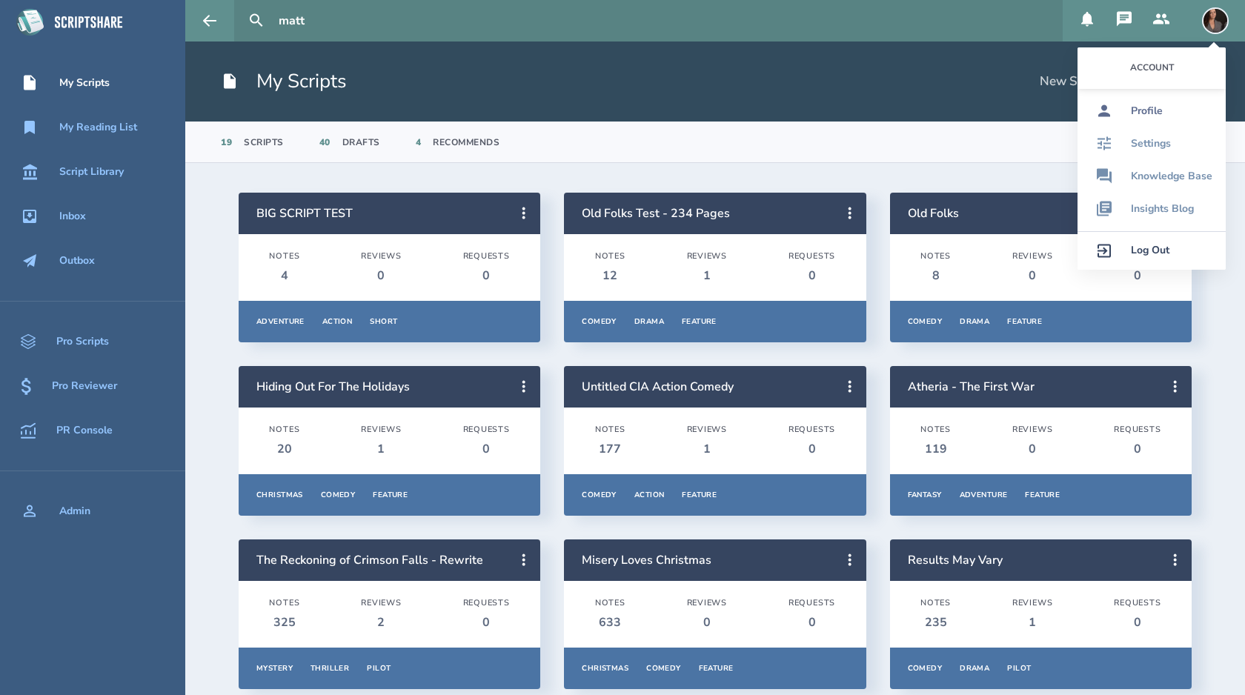
click at [1144, 107] on div "Profile" at bounding box center [1147, 111] width 32 height 12
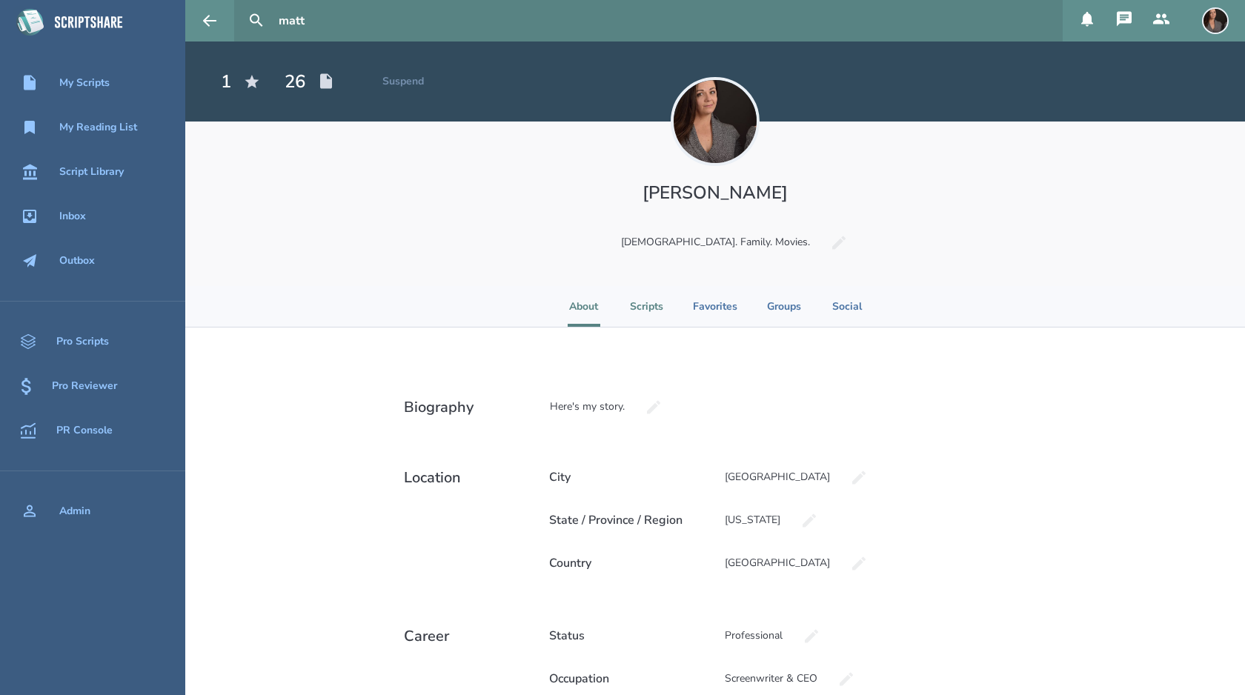
click at [642, 321] on li "Scripts" at bounding box center [646, 306] width 33 height 41
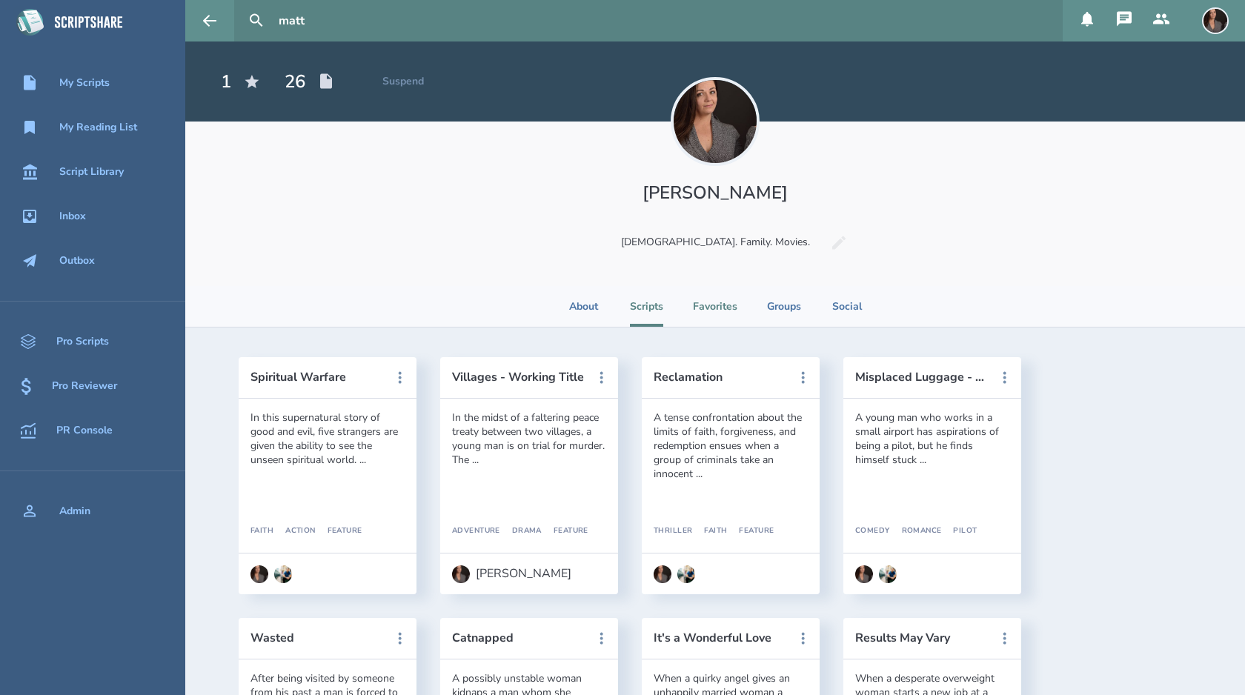
click at [714, 319] on li "Favorites" at bounding box center [715, 306] width 44 height 41
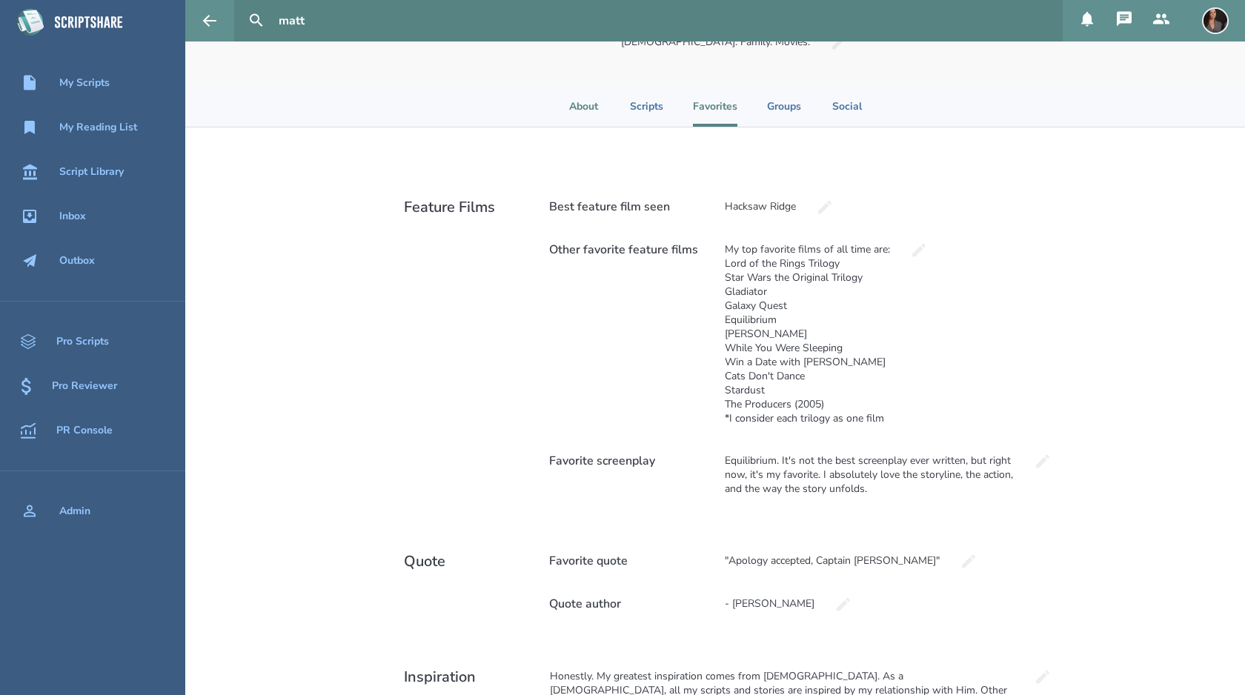
scroll to position [194, 0]
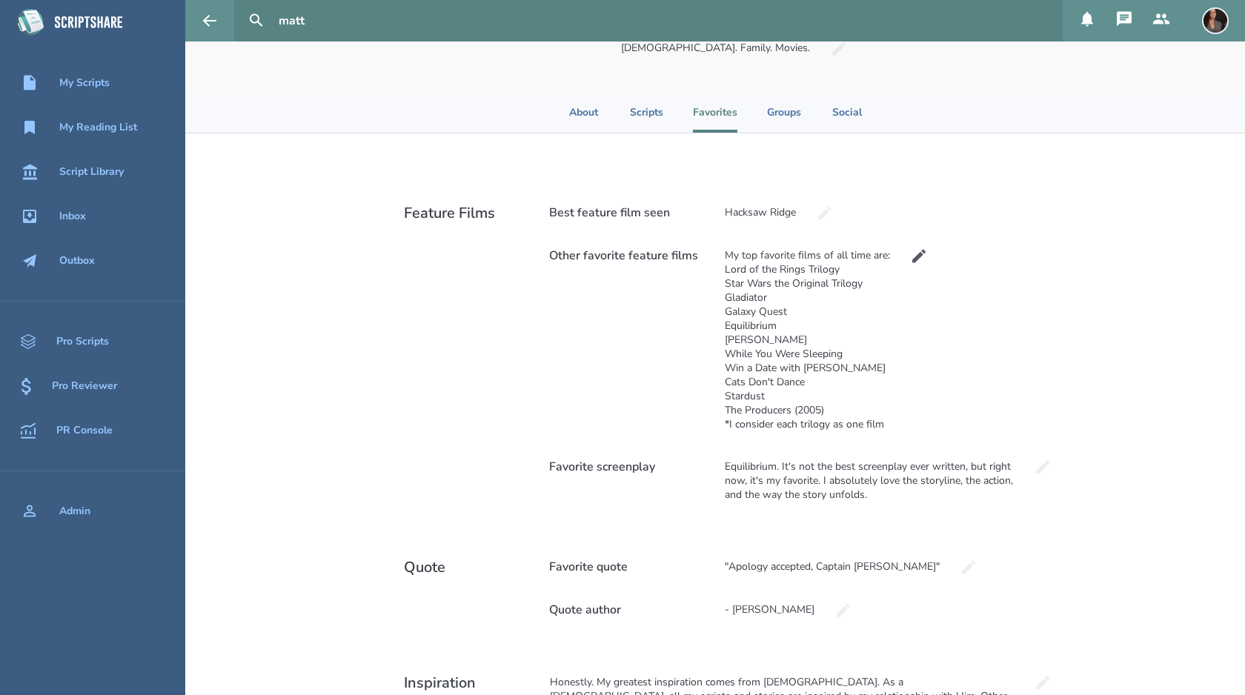
click at [919, 248] on icon at bounding box center [919, 257] width 18 height 18
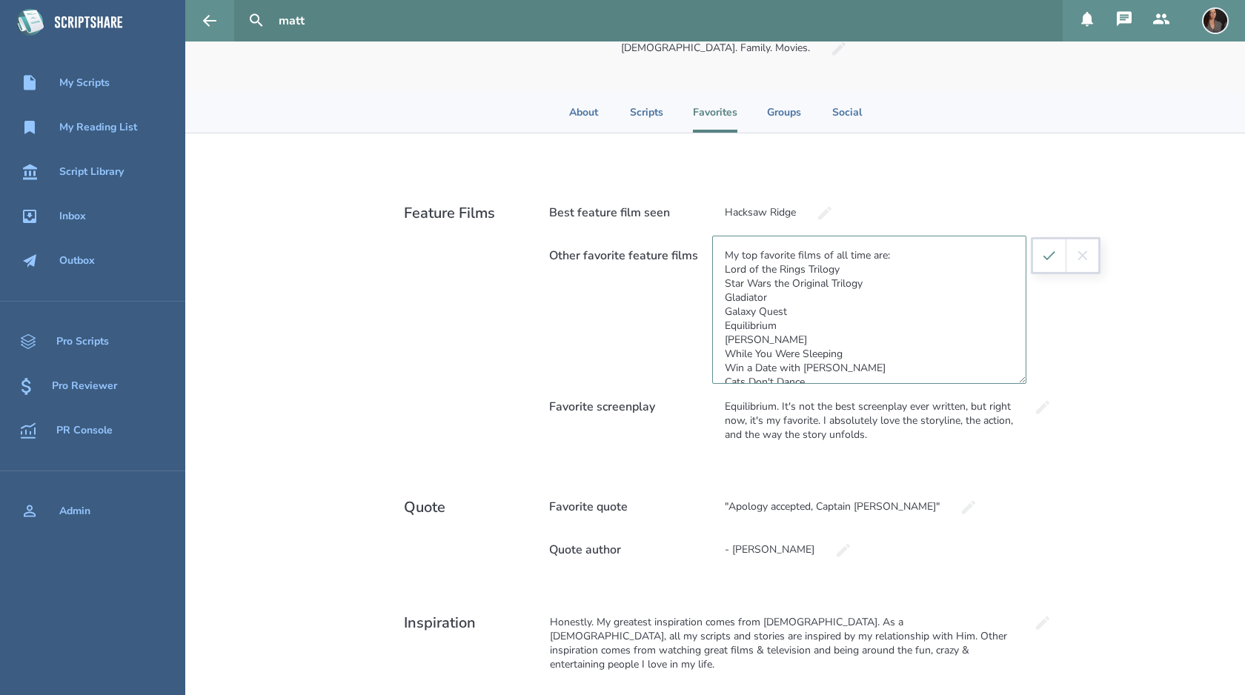
scroll to position [74, 0]
drag, startPoint x: 890, startPoint y: 347, endPoint x: 724, endPoint y: 353, distance: 166.1
click at [724, 353] on textarea "My top favorite films of all time are: Lord of the Rings Trilogy Star Wars the …" at bounding box center [869, 310] width 314 height 148
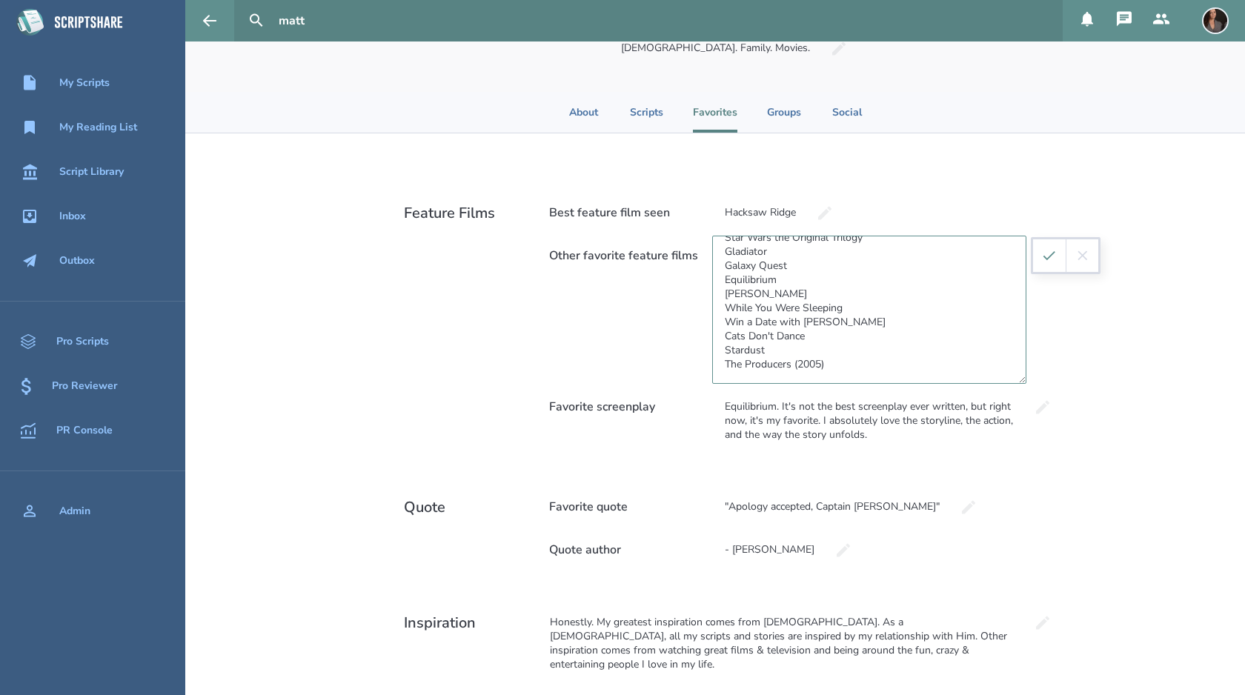
scroll to position [60, 0]
type textarea "My top favorite films of all time are: Lord of the Rings Trilogy Star Wars the …"
click at [1051, 259] on icon "submit" at bounding box center [1049, 256] width 16 height 16
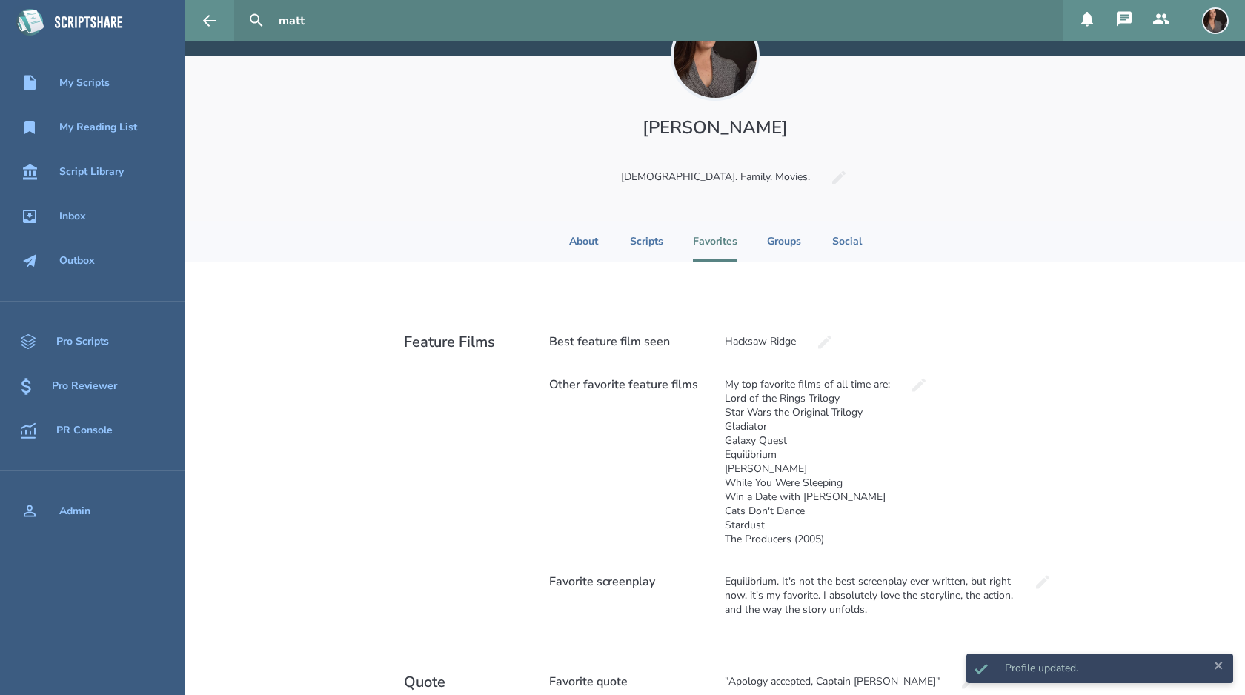
scroll to position [64, 0]
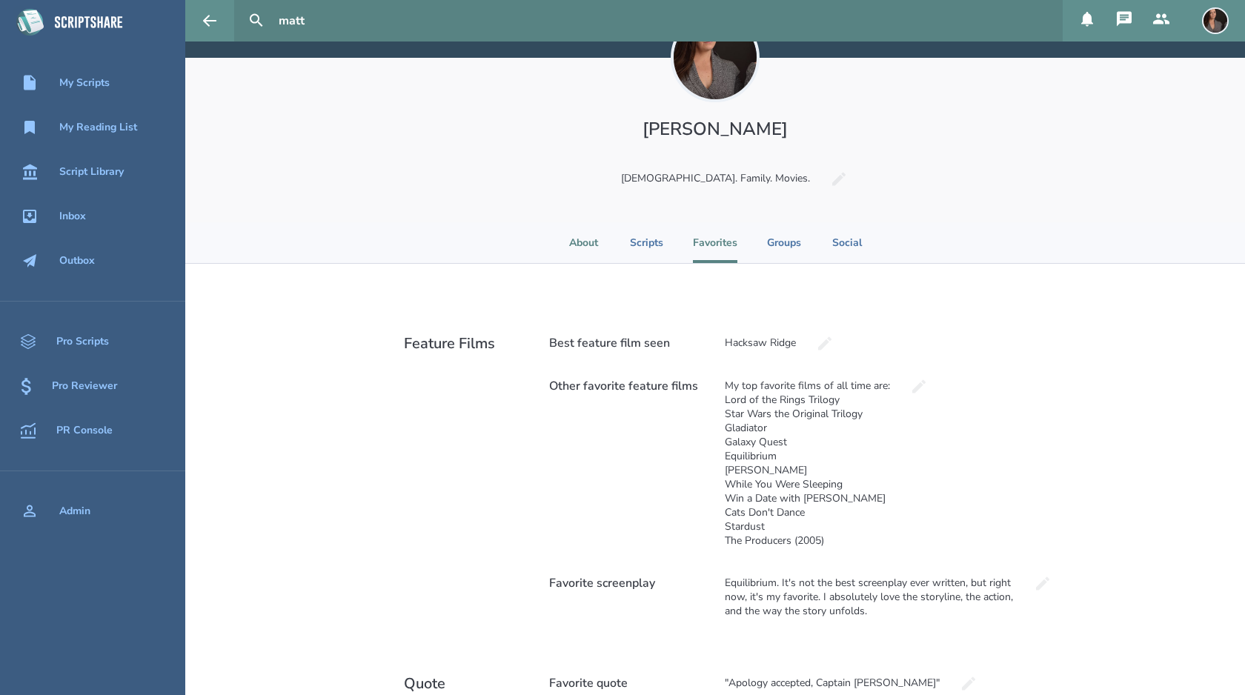
click at [599, 250] on li "About" at bounding box center [584, 242] width 33 height 41
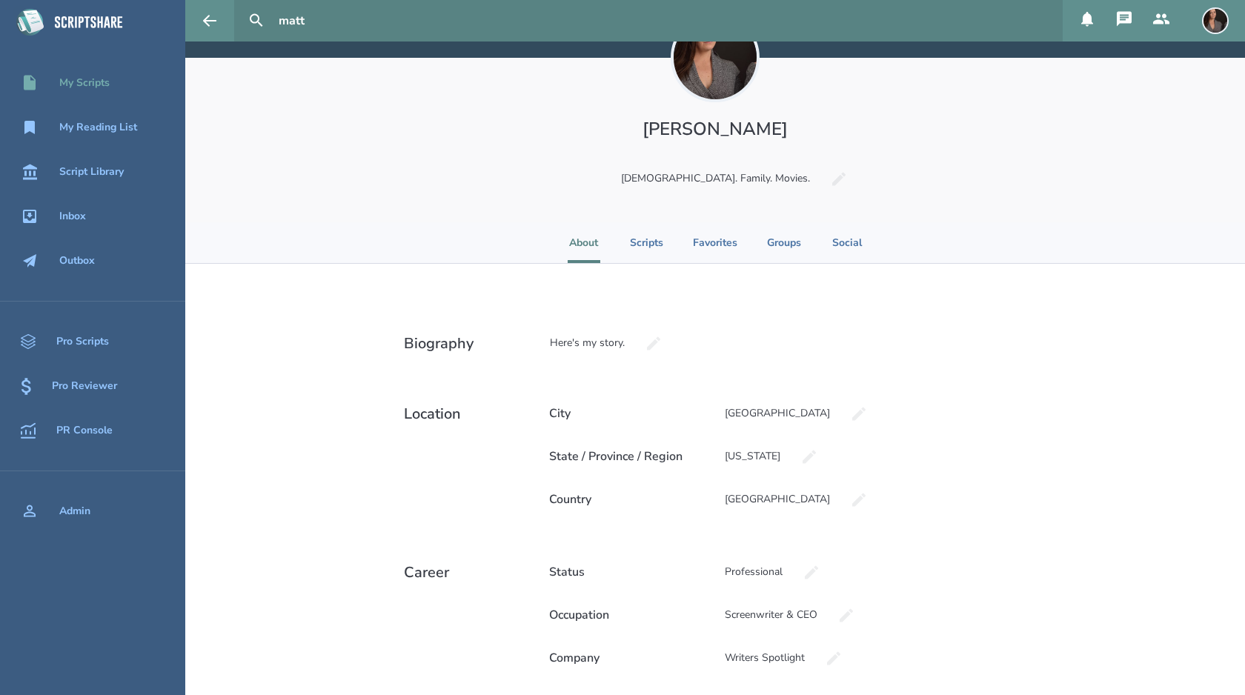
click at [108, 91] on div "My Scripts" at bounding box center [92, 83] width 185 height 18
